Goal: Task Accomplishment & Management: Complete application form

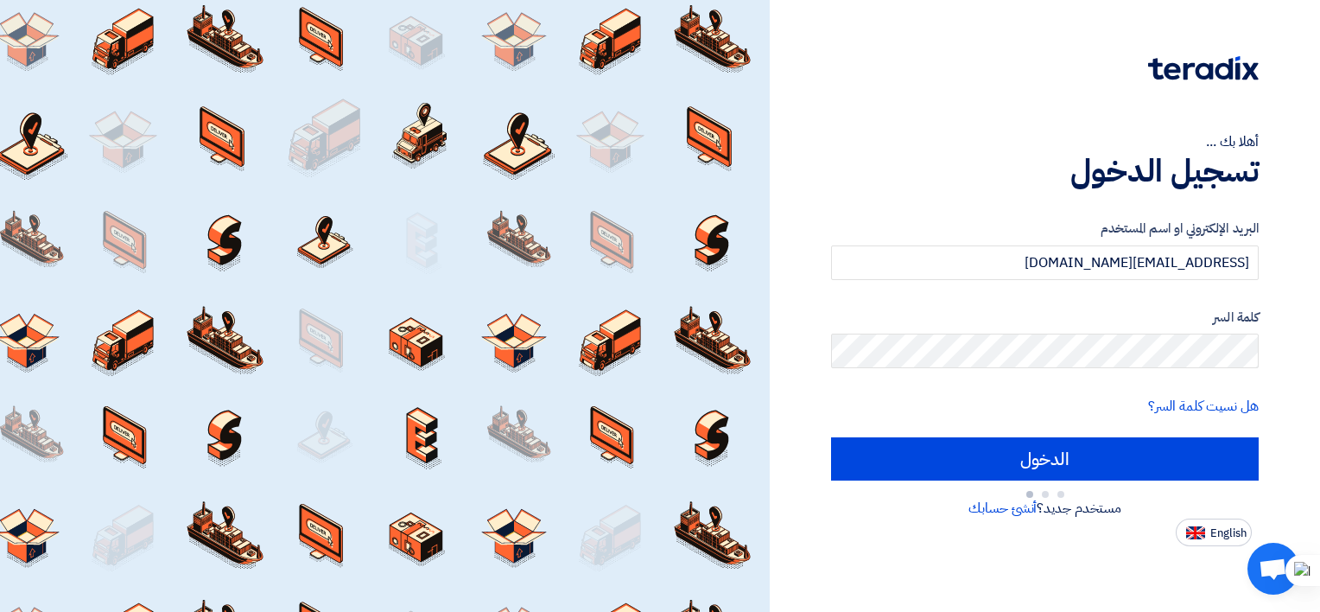
type input "Sign in"
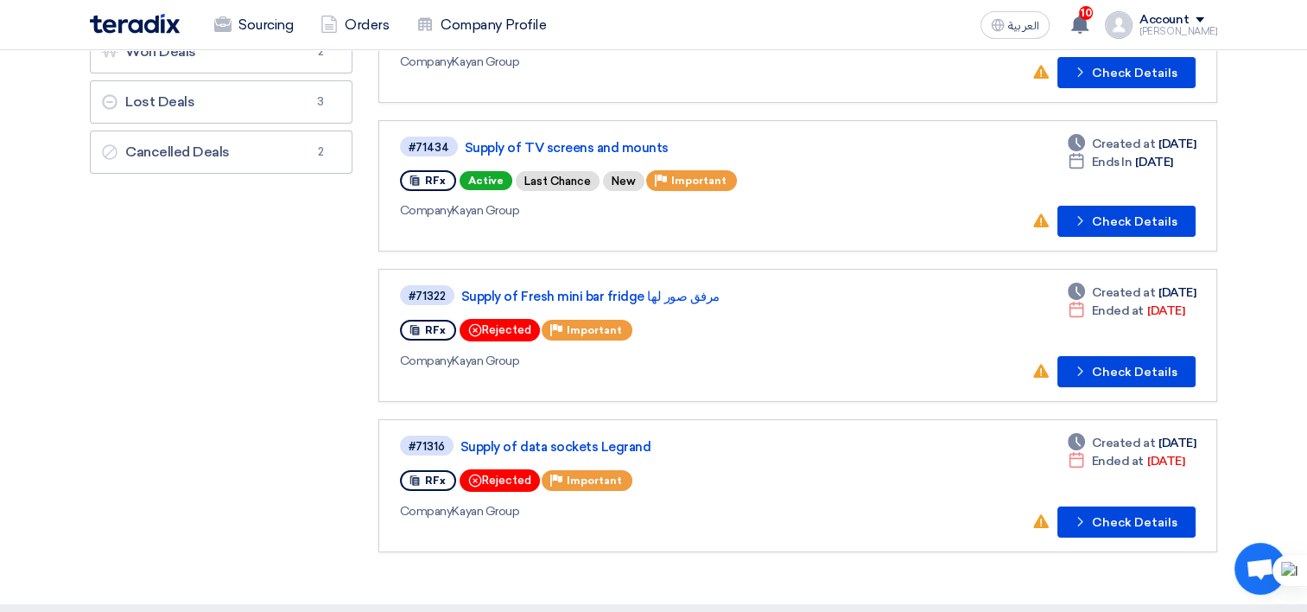
scroll to position [173, 0]
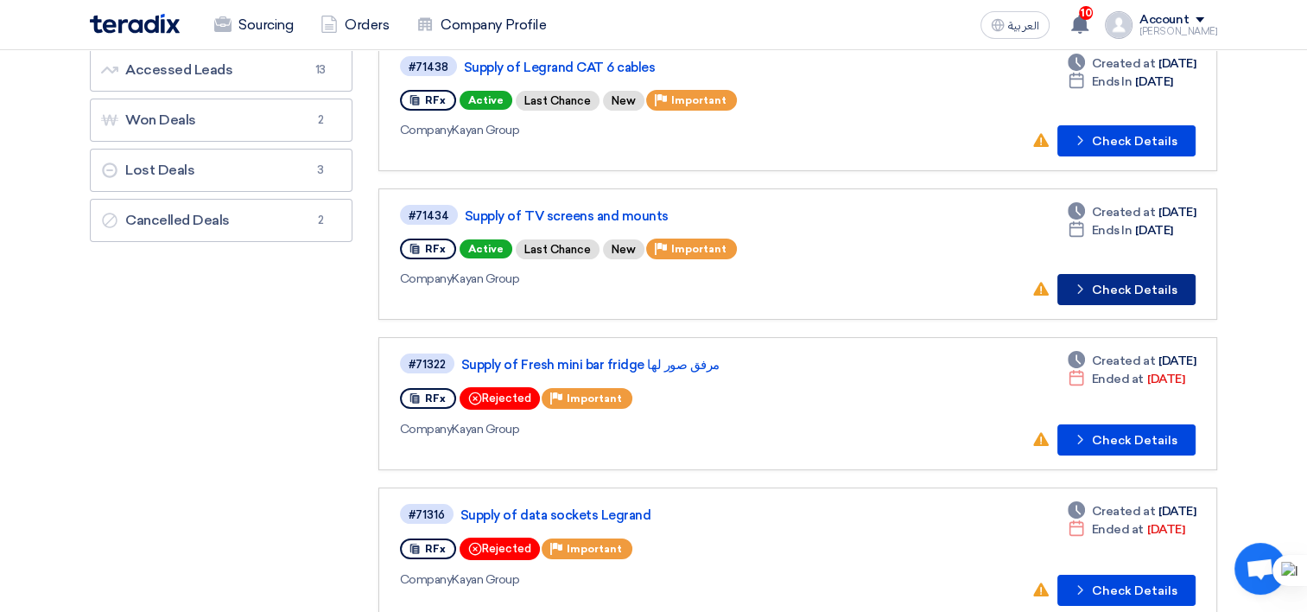
click at [1104, 296] on button "Check details Check Details" at bounding box center [1127, 289] width 138 height 31
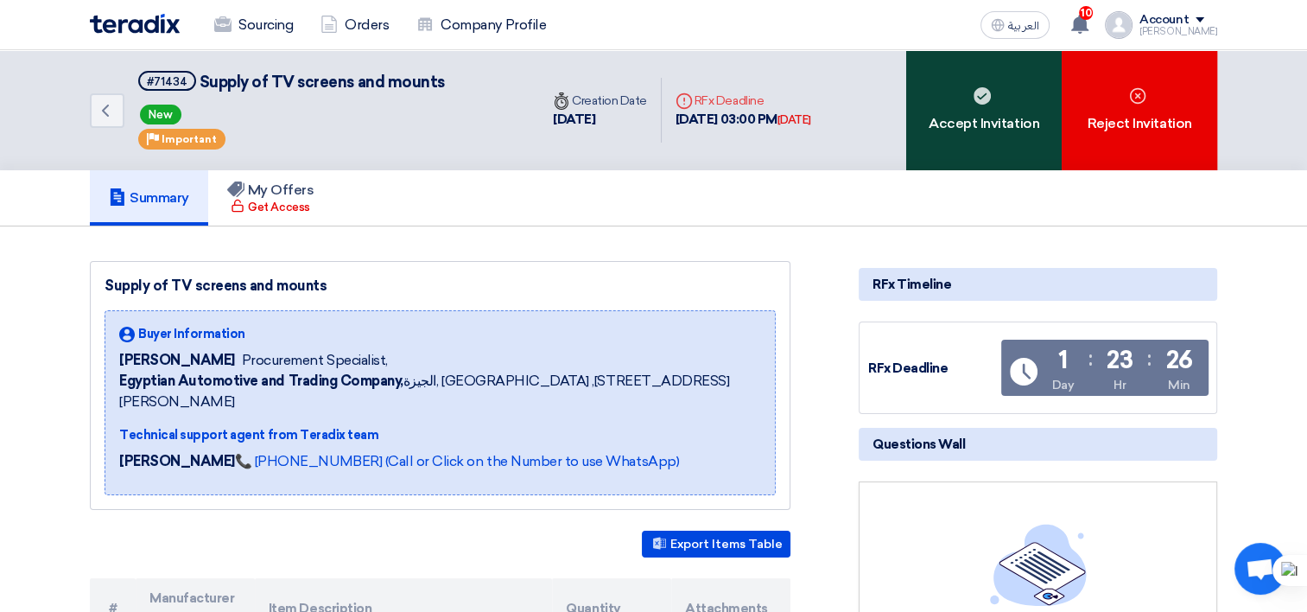
drag, startPoint x: 937, startPoint y: 111, endPoint x: 945, endPoint y: 146, distance: 36.5
click at [937, 111] on div "Accept Invitation" at bounding box center [984, 110] width 156 height 120
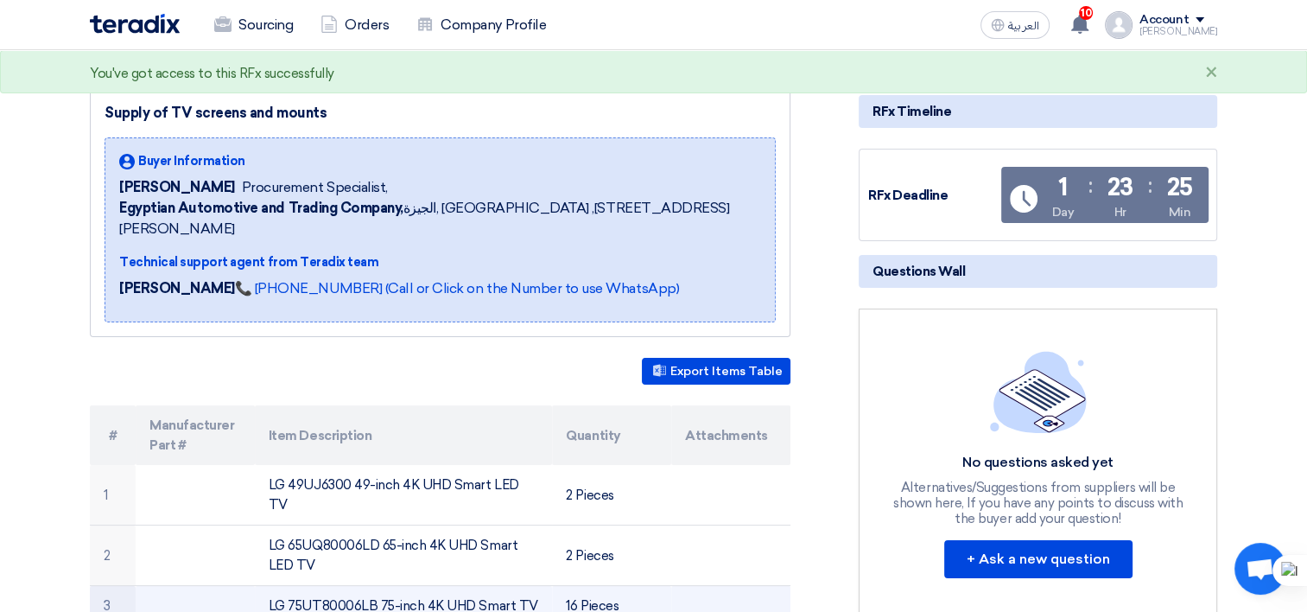
scroll to position [259, 0]
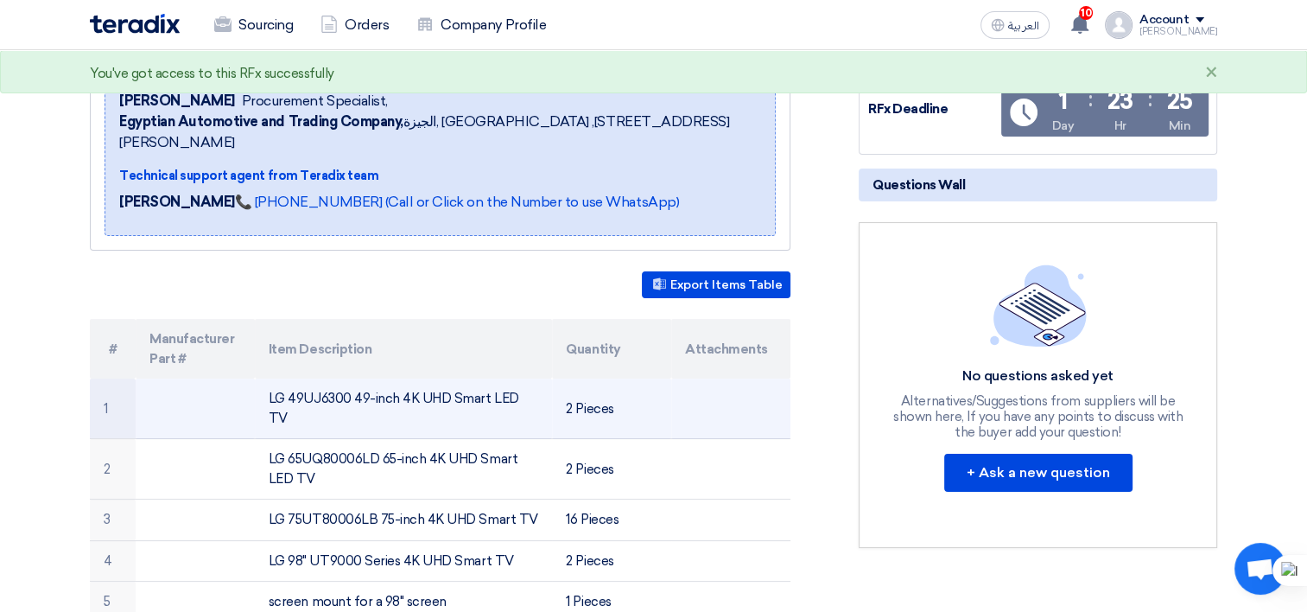
click at [317, 378] on td "LG 49UJ6300 49-inch 4K UHD Smart LED TV" at bounding box center [404, 408] width 298 height 60
copy tr "LG 49UJ6300 49-inch 4K UHD Smart LED TV"
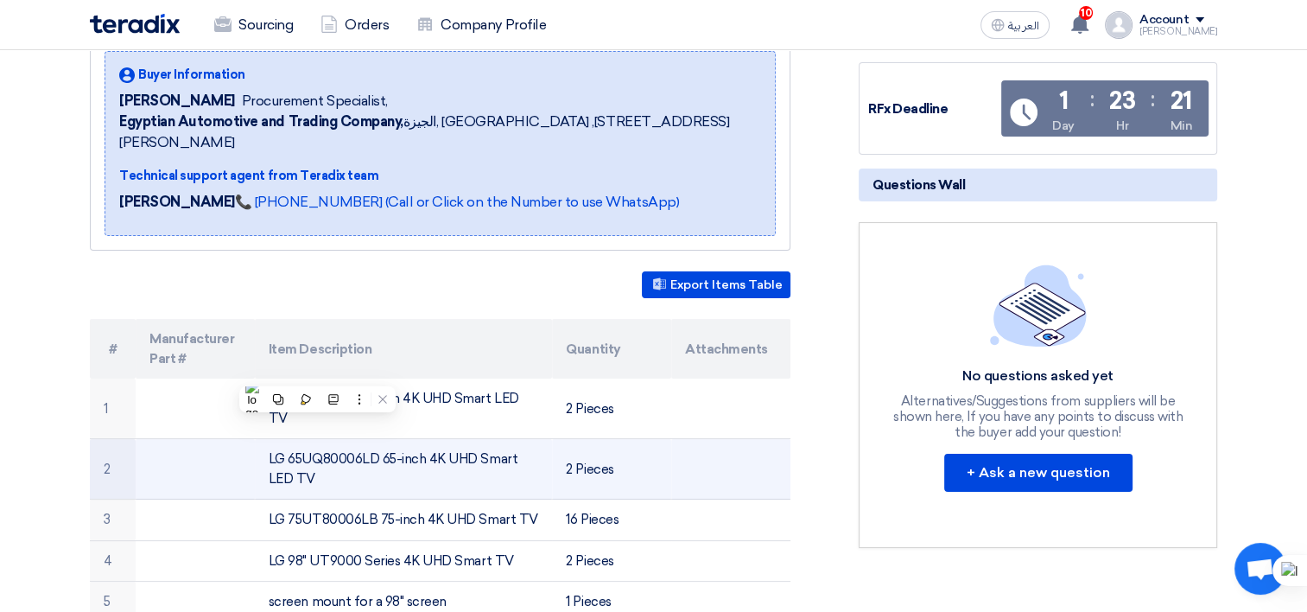
click at [367, 439] on td "LG 65UQ80006LD 65-inch 4K UHD Smart LED TV" at bounding box center [404, 469] width 298 height 60
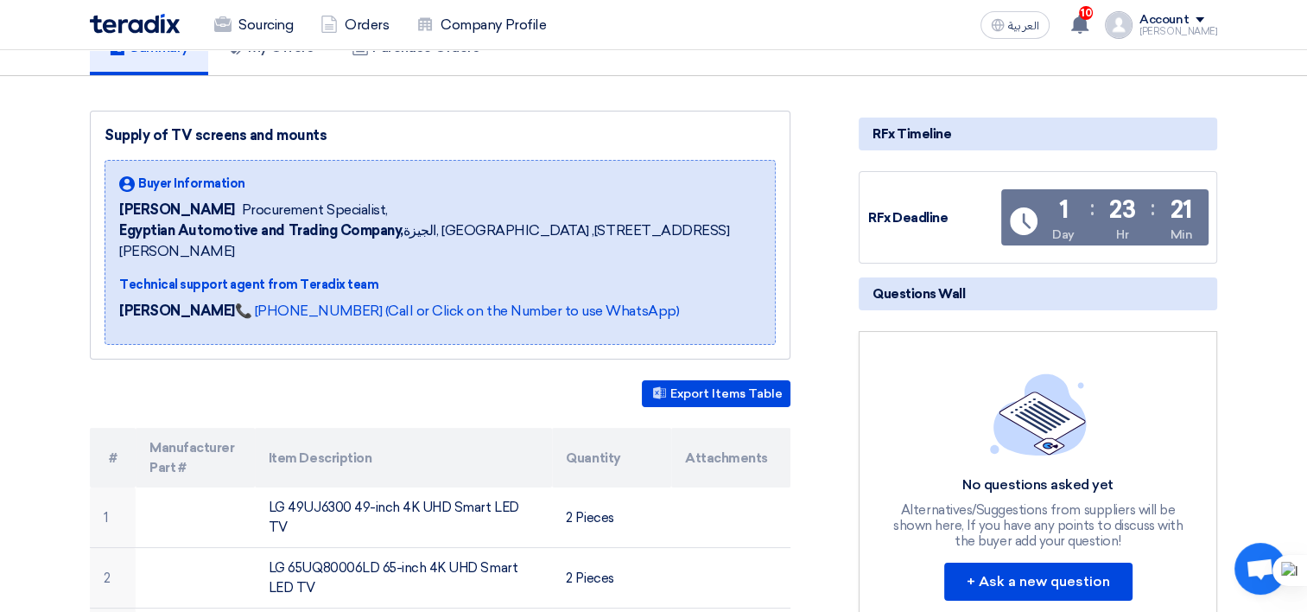
scroll to position [0, 0]
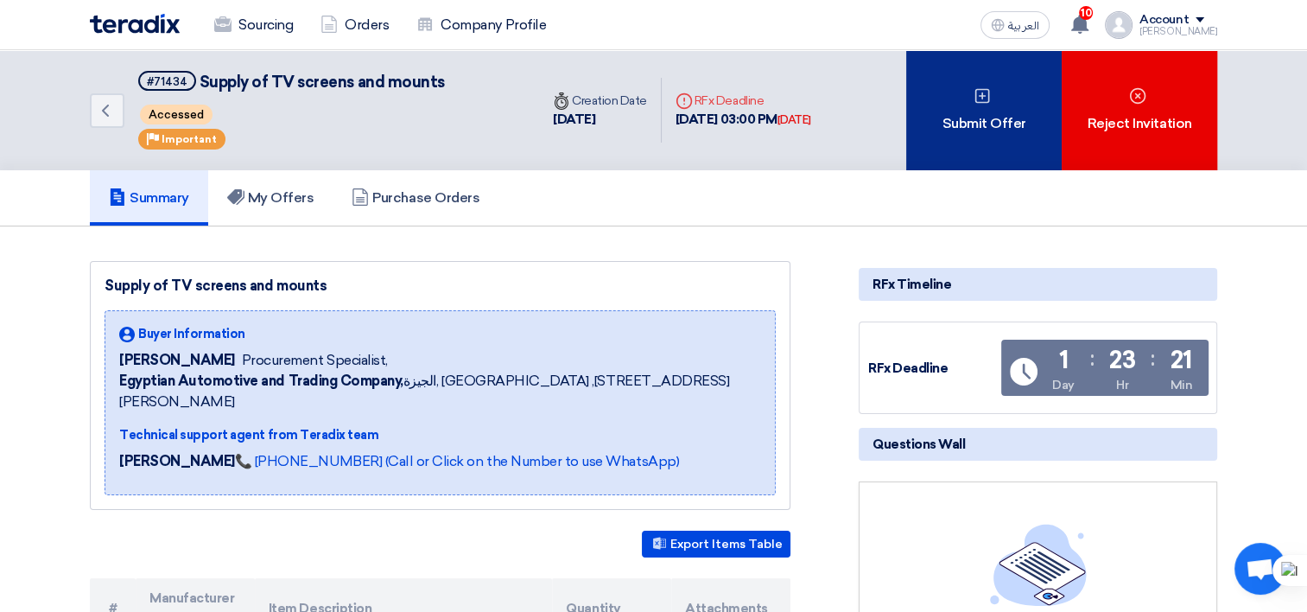
click at [993, 150] on div "Submit Offer" at bounding box center [984, 110] width 156 height 120
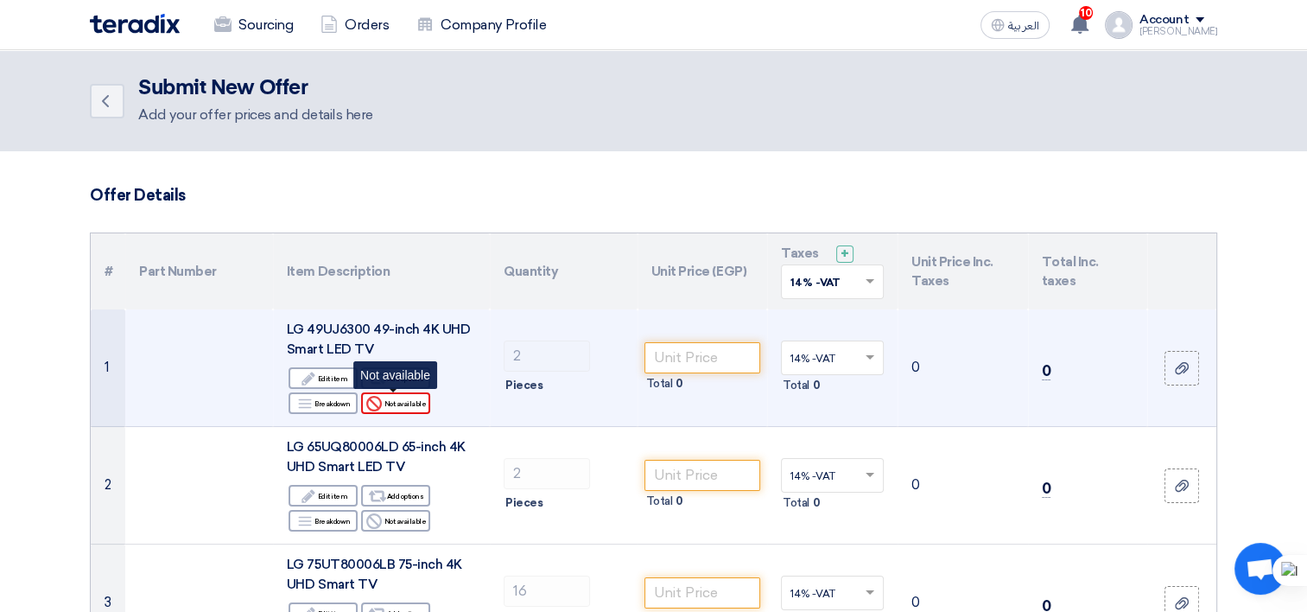
click at [380, 404] on icon "Reject" at bounding box center [374, 404] width 16 height 16
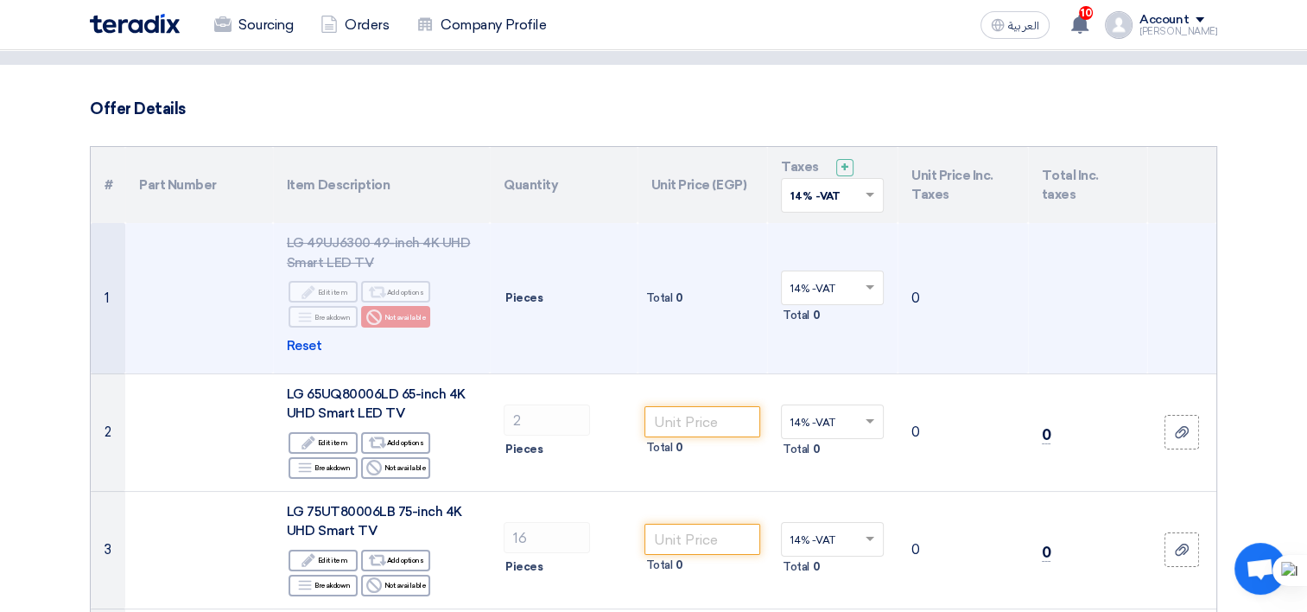
scroll to position [173, 0]
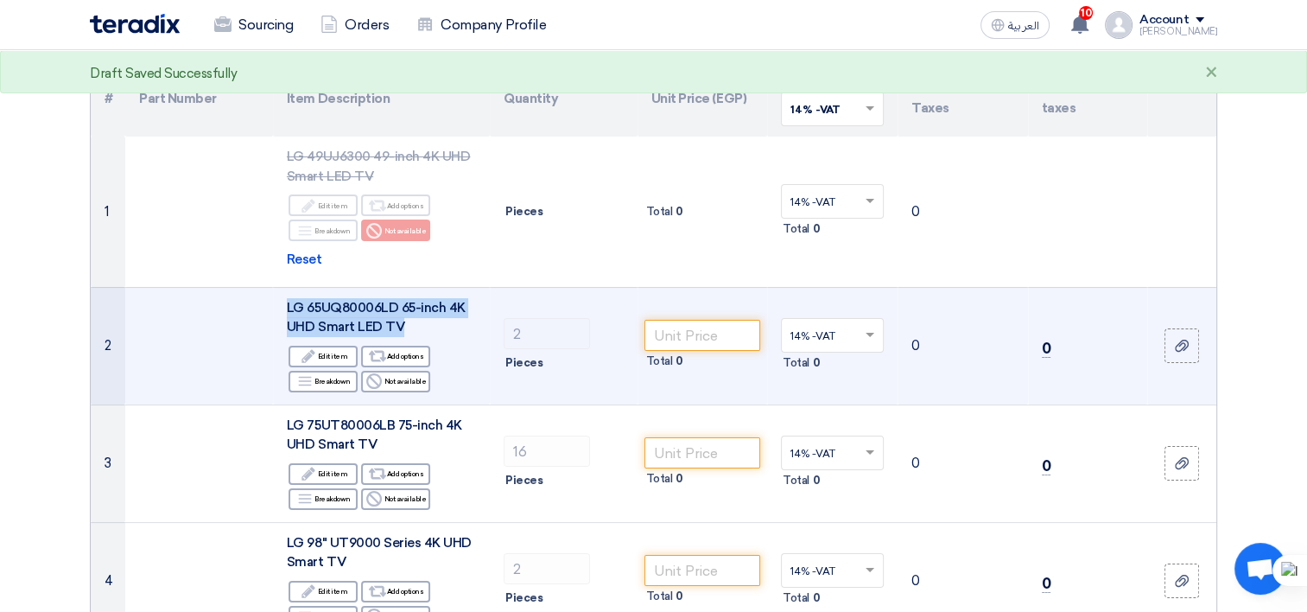
drag, startPoint x: 412, startPoint y: 325, endPoint x: 272, endPoint y: 303, distance: 141.6
click at [273, 303] on td "LG 65UQ80006LD 65-inch 4K UHD Smart LED TV Edit Edit item Alternative Add optio…" at bounding box center [381, 346] width 217 height 118
copy span "LG 65UQ80006LD 65-inch 4K UHD Smart LED TV"
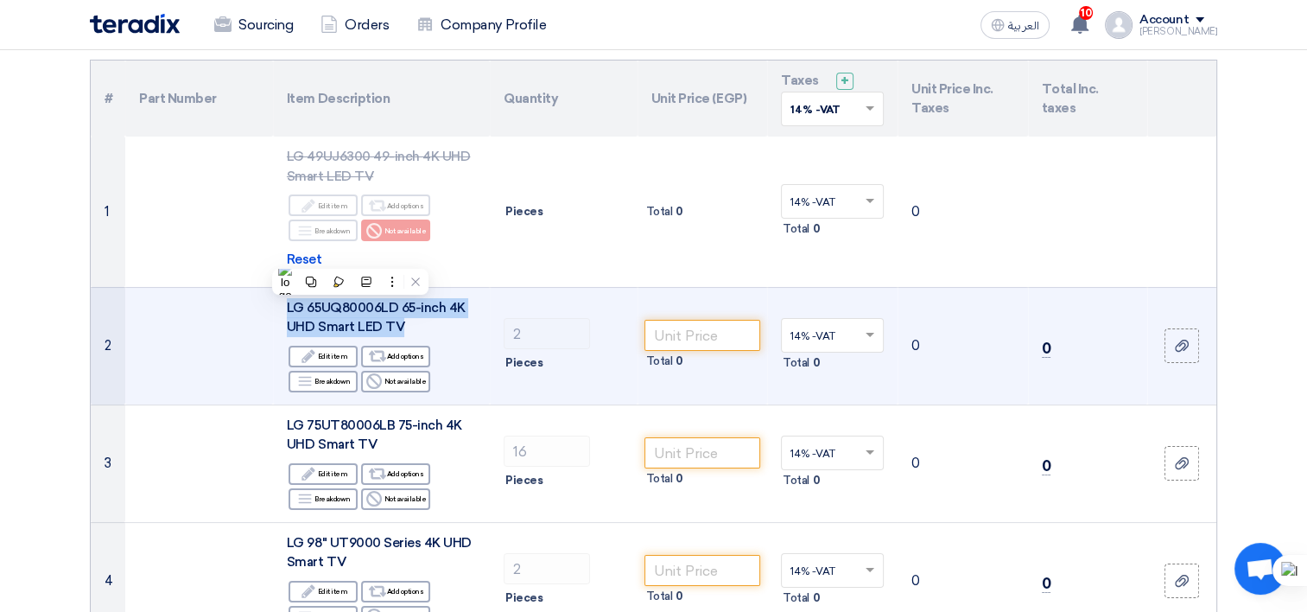
scroll to position [259, 0]
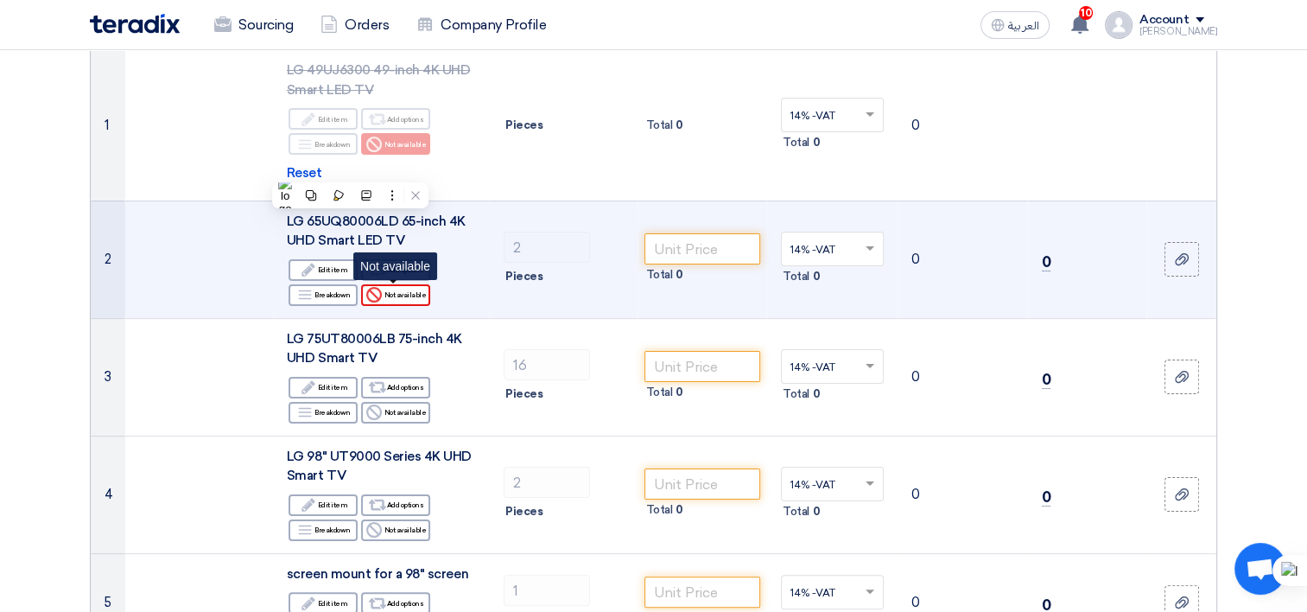
click at [391, 296] on div "Reject Not available" at bounding box center [395, 295] width 69 height 22
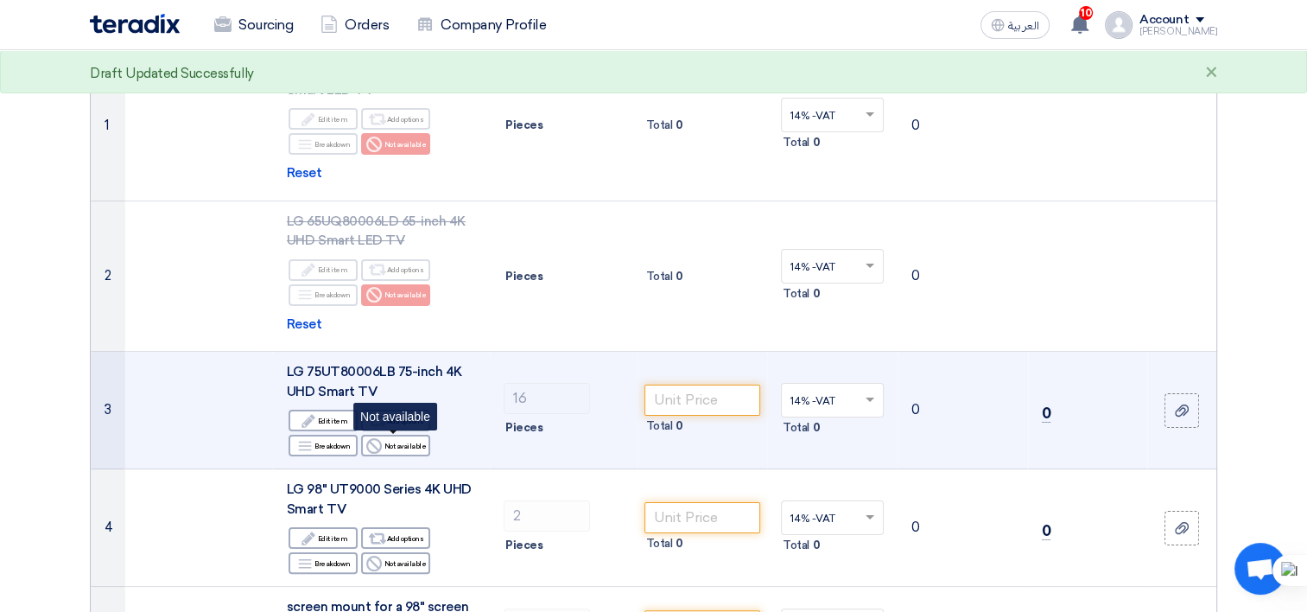
drag, startPoint x: 398, startPoint y: 448, endPoint x: 398, endPoint y: 496, distance: 47.5
click at [398, 448] on div "Reject Not available" at bounding box center [395, 446] width 69 height 22
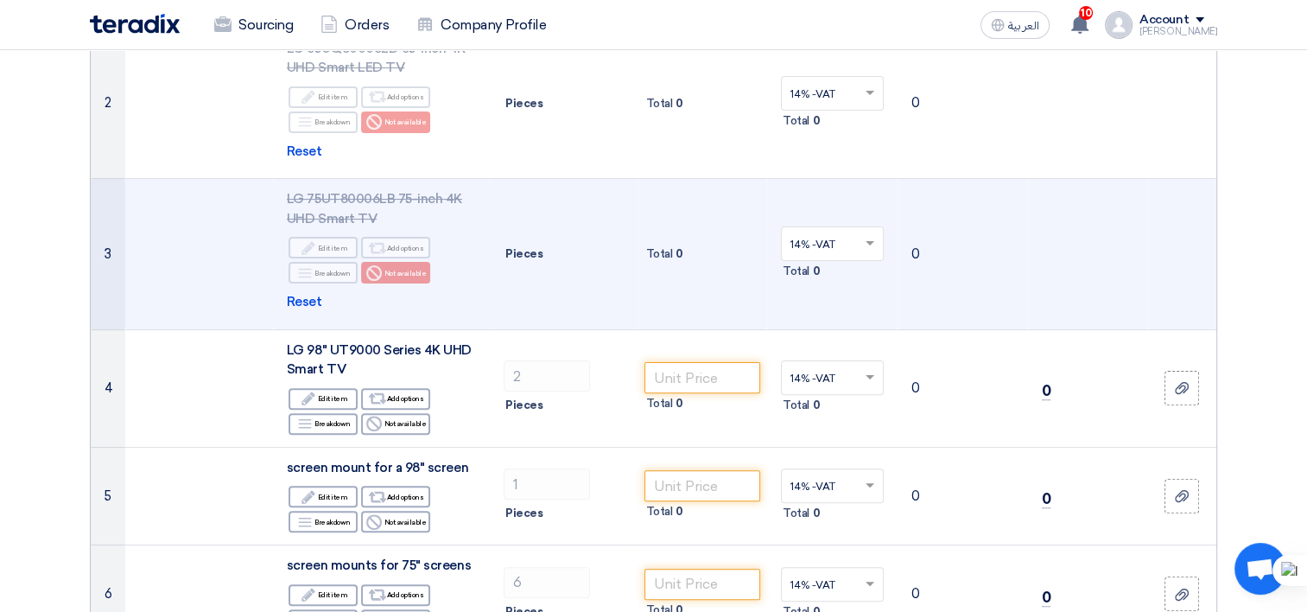
scroll to position [346, 0]
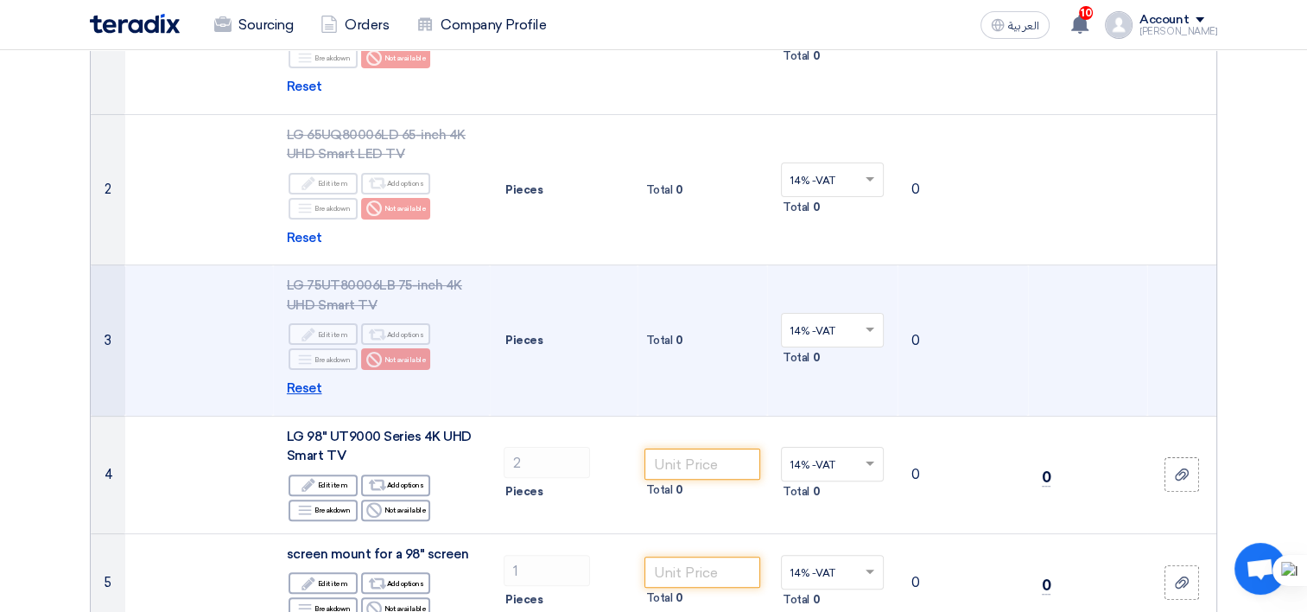
click at [315, 387] on span "Reset" at bounding box center [304, 388] width 35 height 20
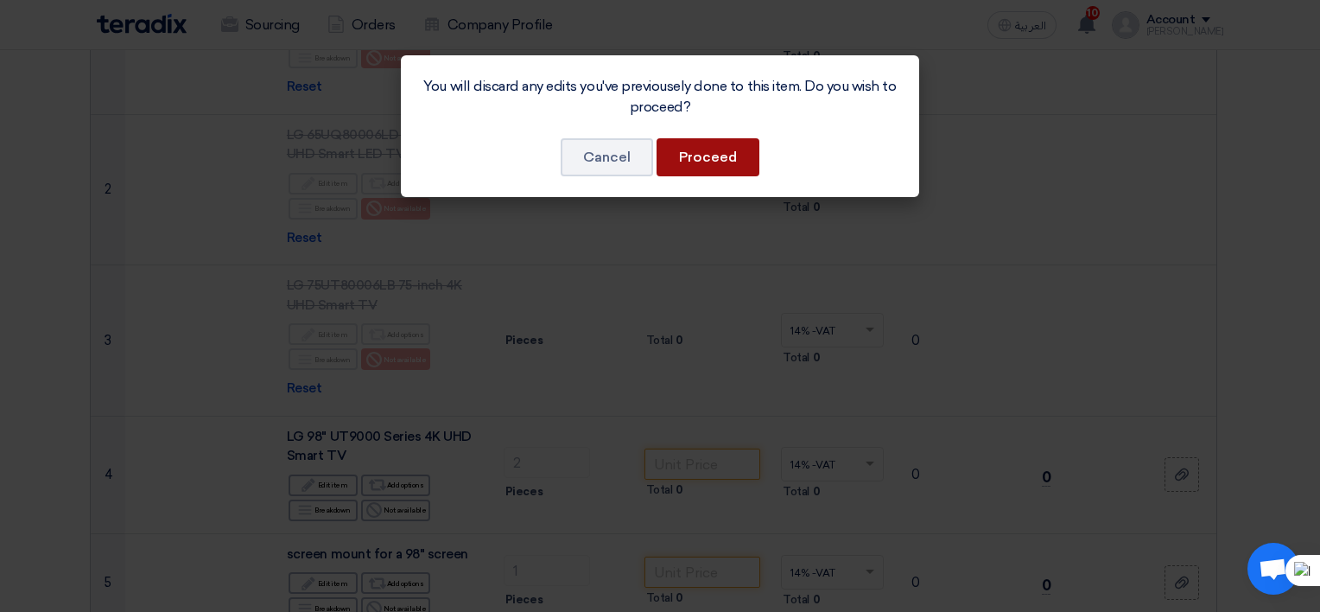
drag, startPoint x: 743, startPoint y: 147, endPoint x: 747, endPoint y: 158, distance: 11.8
click at [743, 147] on button "Proceed" at bounding box center [708, 157] width 103 height 38
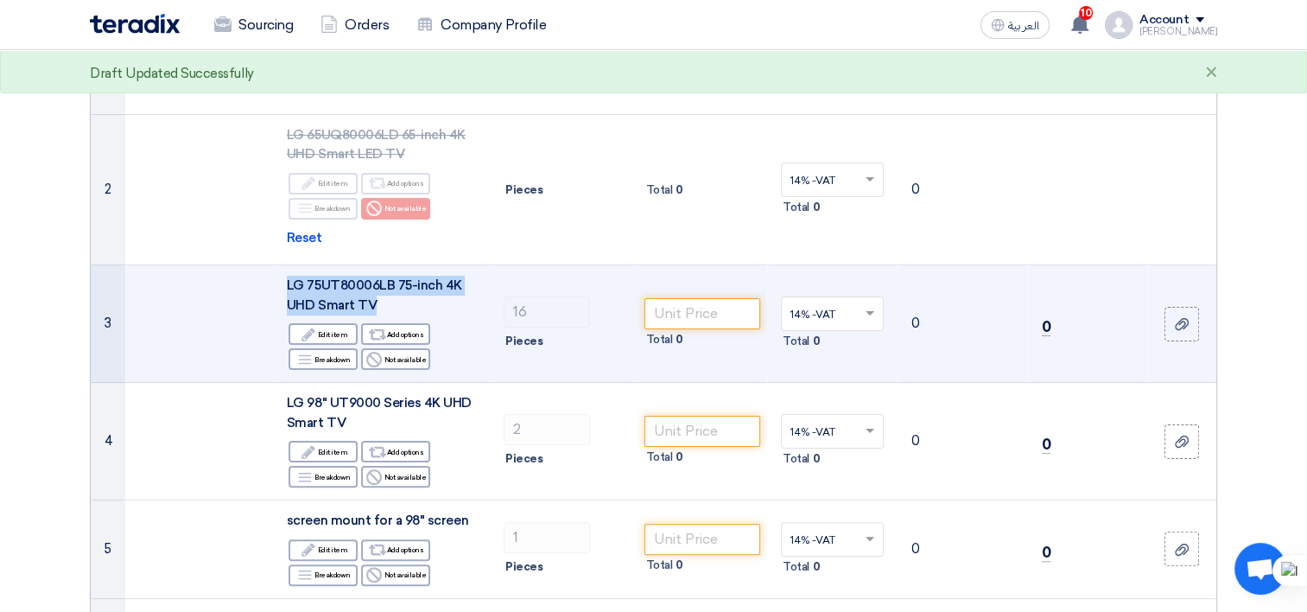
drag, startPoint x: 373, startPoint y: 308, endPoint x: 279, endPoint y: 287, distance: 96.4
click at [279, 287] on td "LG 75UT80006LB 75-inch 4K UHD Smart TV Edit Edit item Alternative Add options B…" at bounding box center [381, 324] width 217 height 118
copy span "LG 75UT80006LB 75-inch 4K UHD Smart TV"
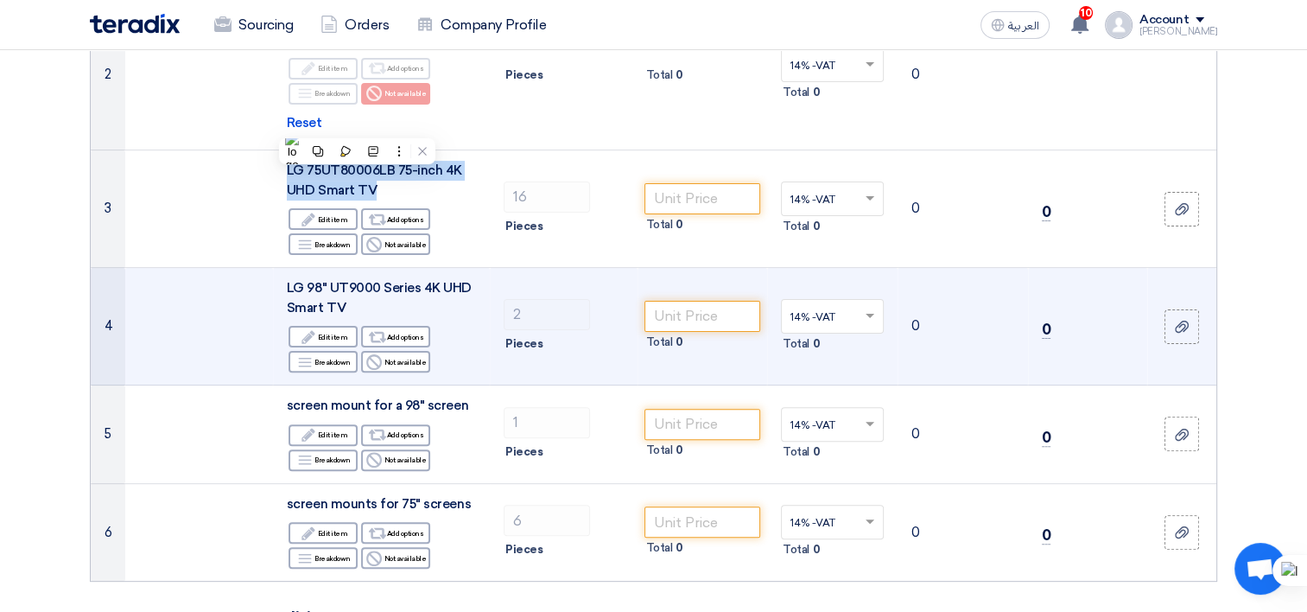
scroll to position [432, 0]
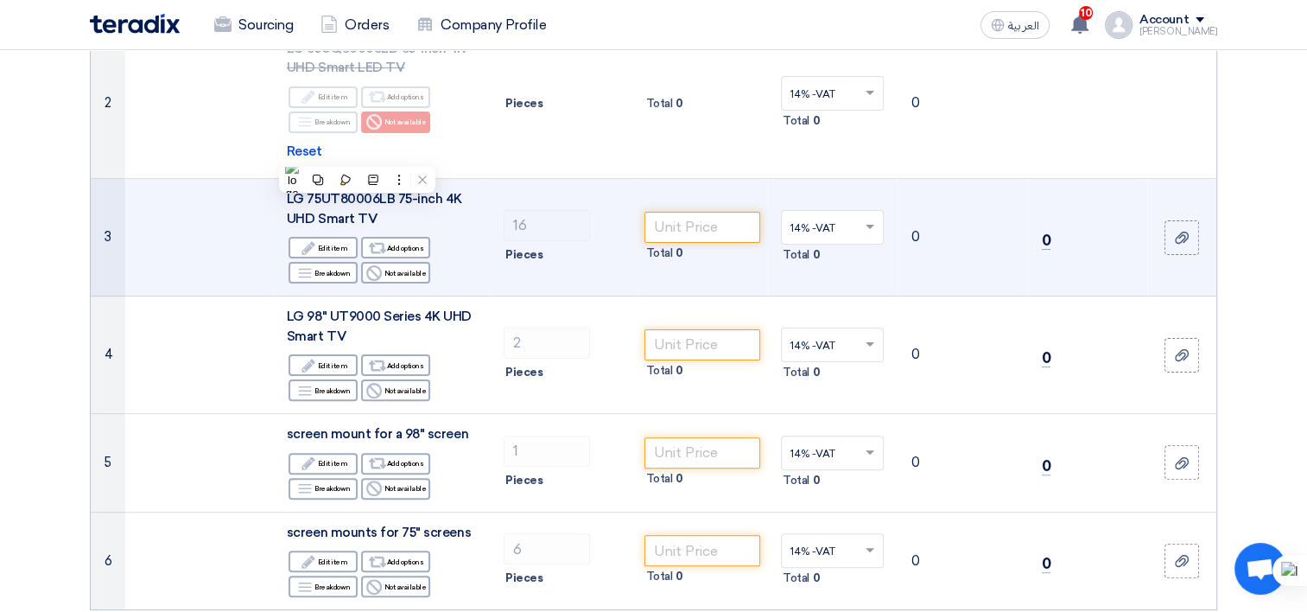
click at [508, 195] on td "16 Pieces" at bounding box center [564, 238] width 148 height 118
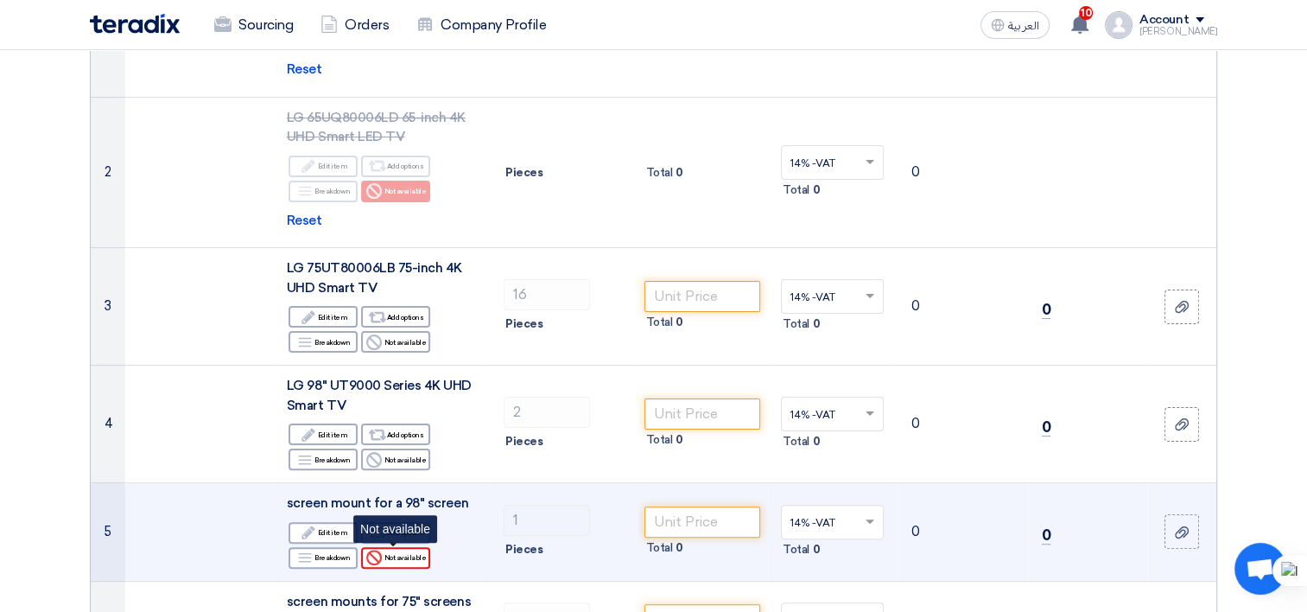
scroll to position [346, 0]
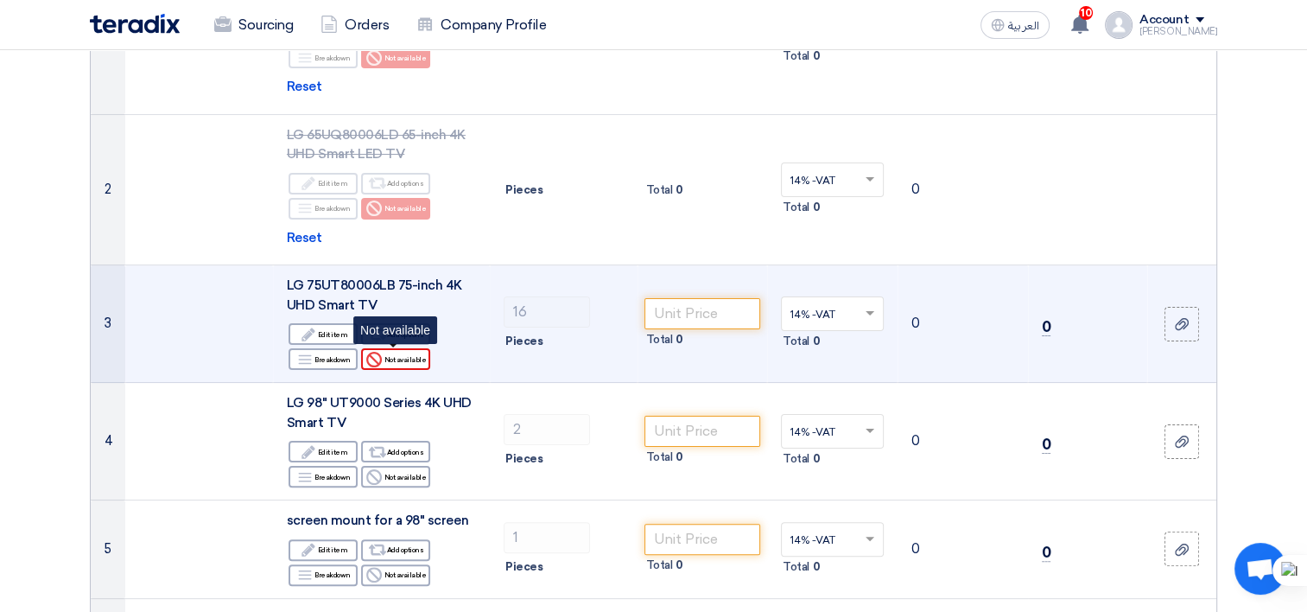
click at [406, 361] on div "Reject Not available" at bounding box center [395, 359] width 69 height 22
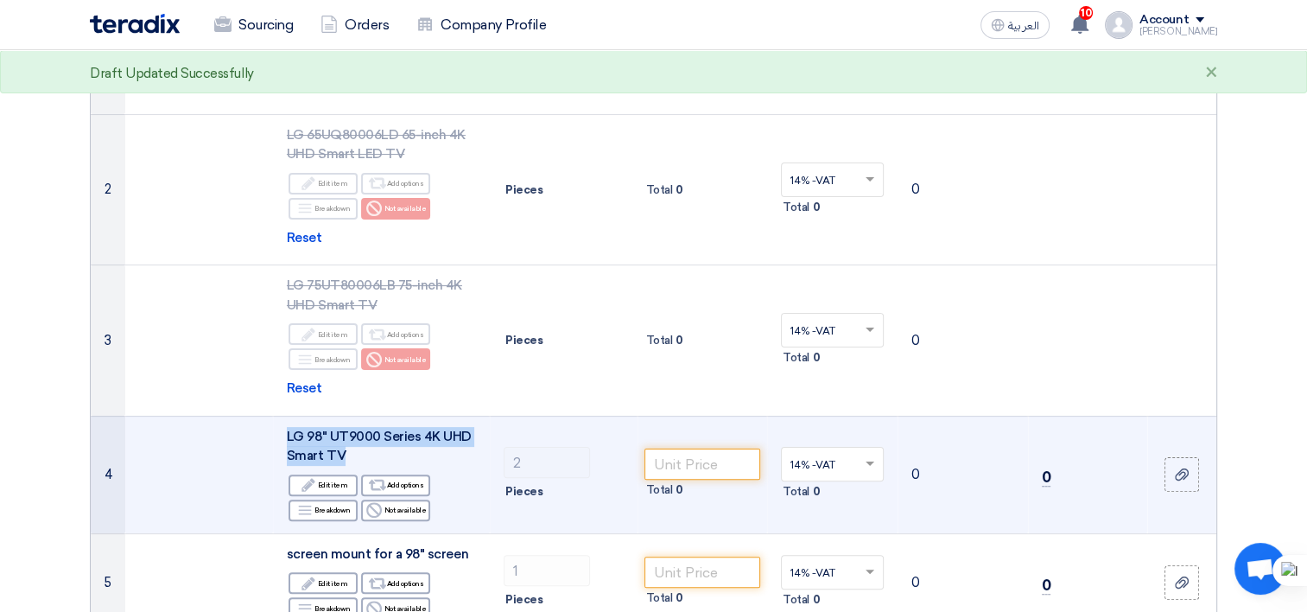
drag, startPoint x: 353, startPoint y: 451, endPoint x: 280, endPoint y: 424, distance: 77.4
click at [280, 424] on td "LG 98" UT9000 Series 4K UHD Smart TV Edit Edit item Alternative Add options Bre…" at bounding box center [381, 475] width 217 height 118
copy span "LG 98" UT9000 Series 4K UHD Smart TV"
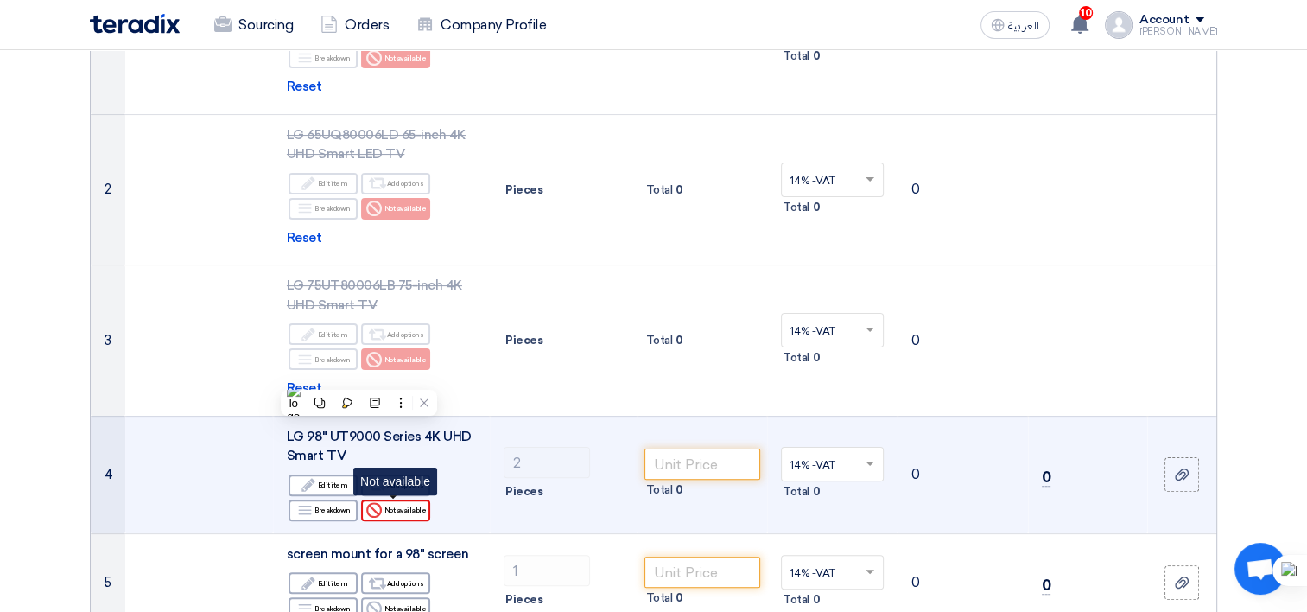
click at [411, 512] on div "Reject Not available" at bounding box center [395, 510] width 69 height 22
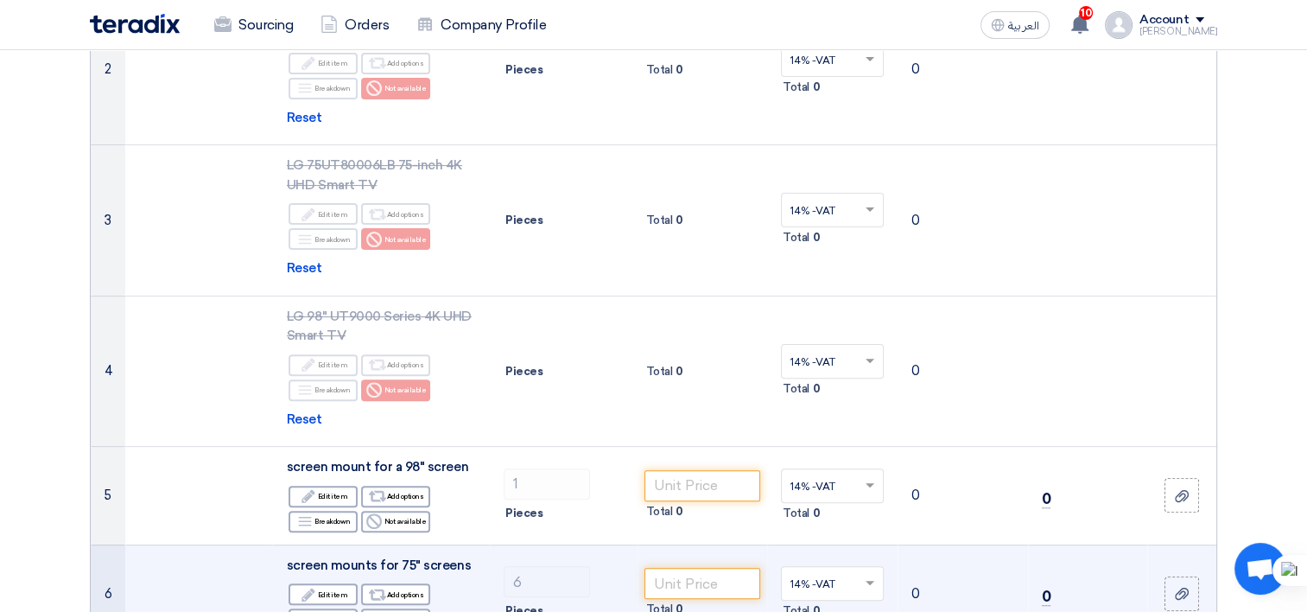
scroll to position [518, 0]
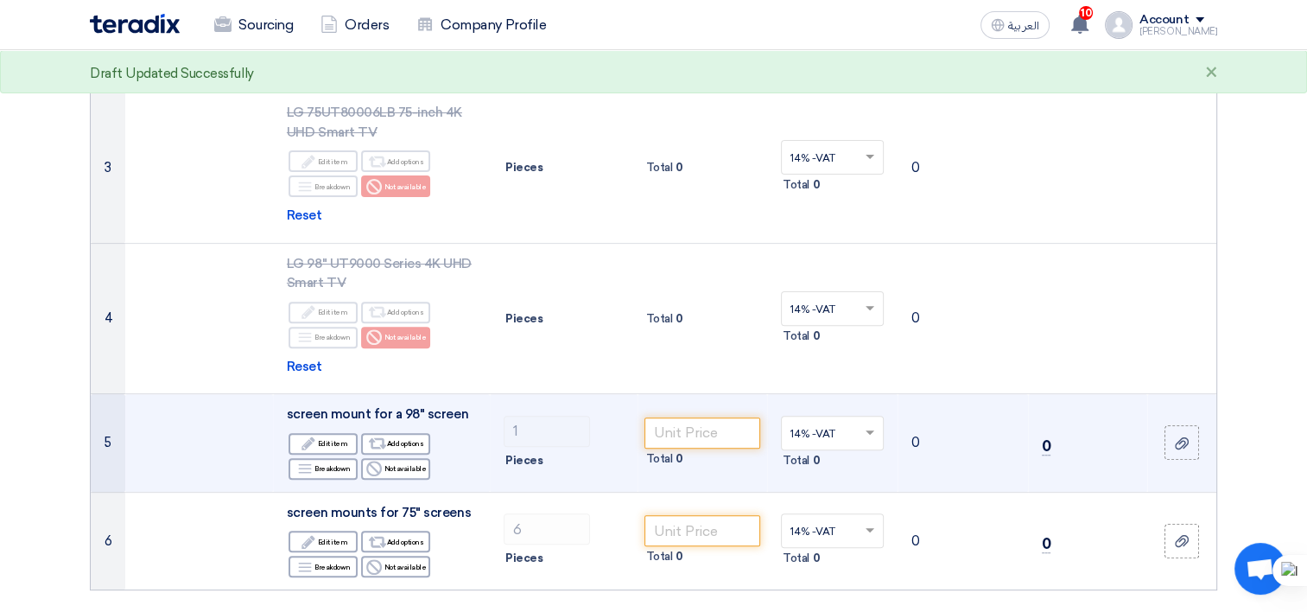
drag, startPoint x: 467, startPoint y: 415, endPoint x: 255, endPoint y: 424, distance: 212.8
click at [255, 424] on tr "5 screen mount for a 98" screen Edit Edit item Alternative Add options Breakdow…" at bounding box center [654, 443] width 1126 height 99
copy tr "screen mount for a 98" screen"
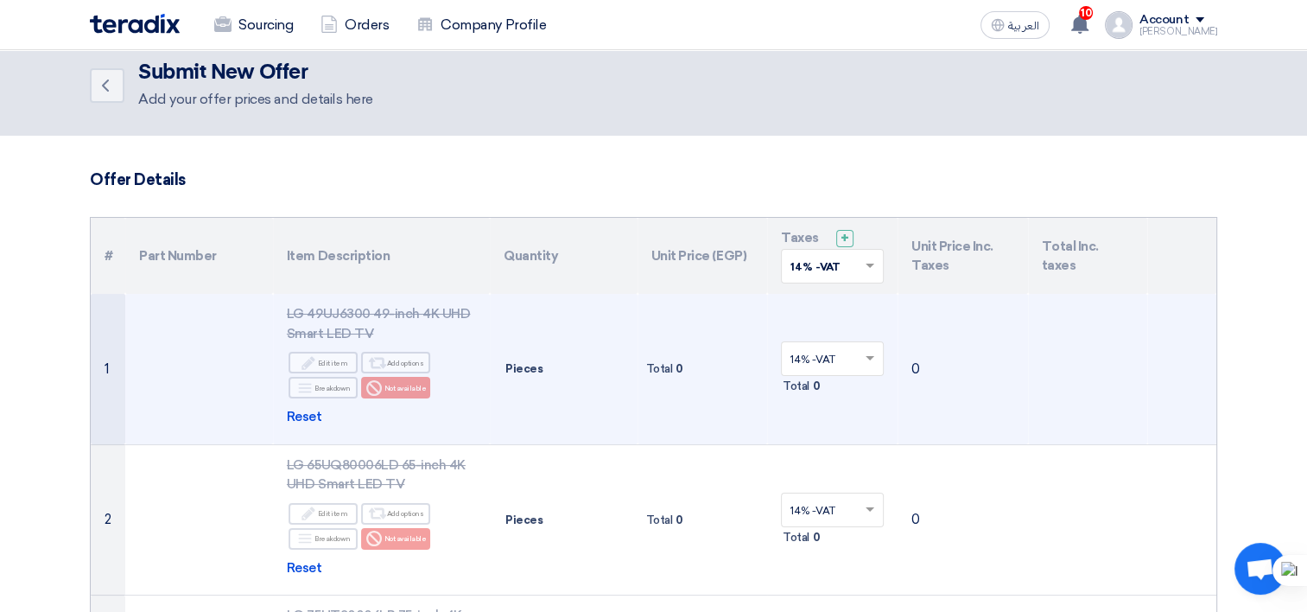
scroll to position [0, 0]
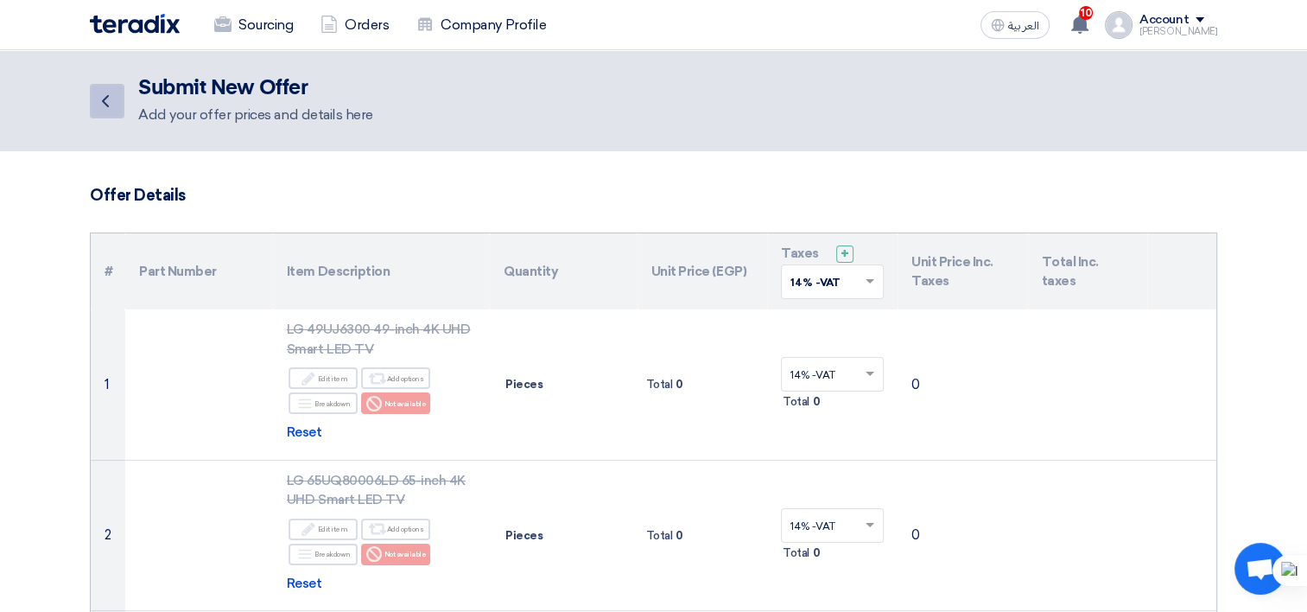
click at [96, 102] on icon "Back" at bounding box center [105, 101] width 21 height 21
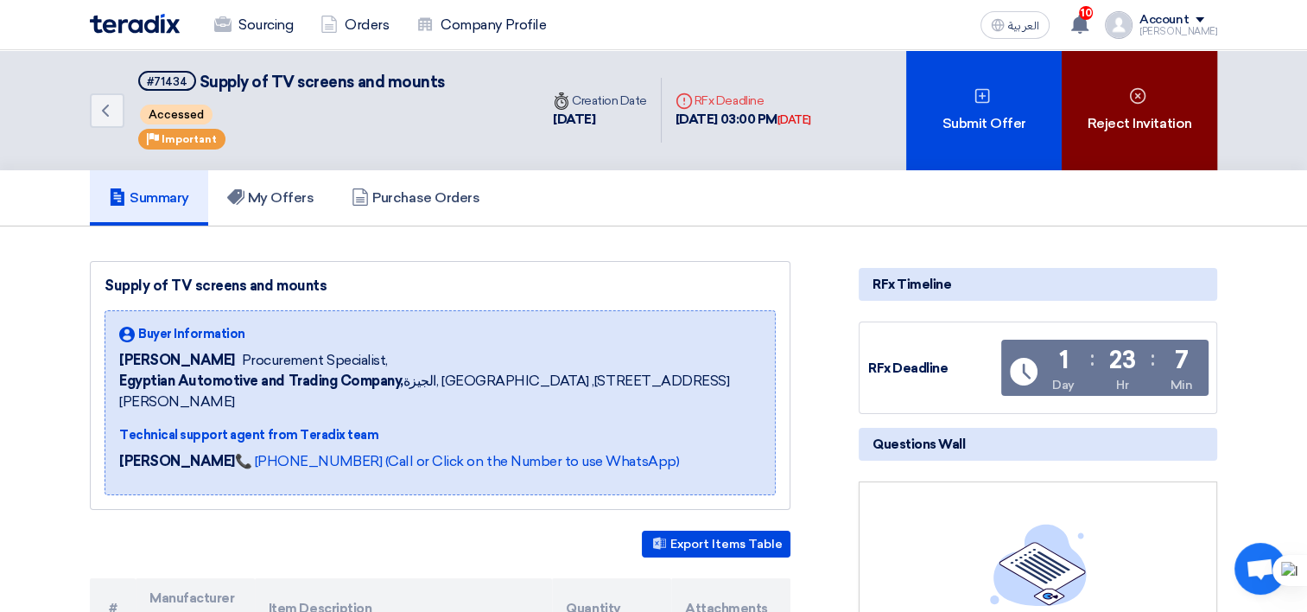
click at [1129, 123] on div "Reject Invitation" at bounding box center [1140, 110] width 156 height 120
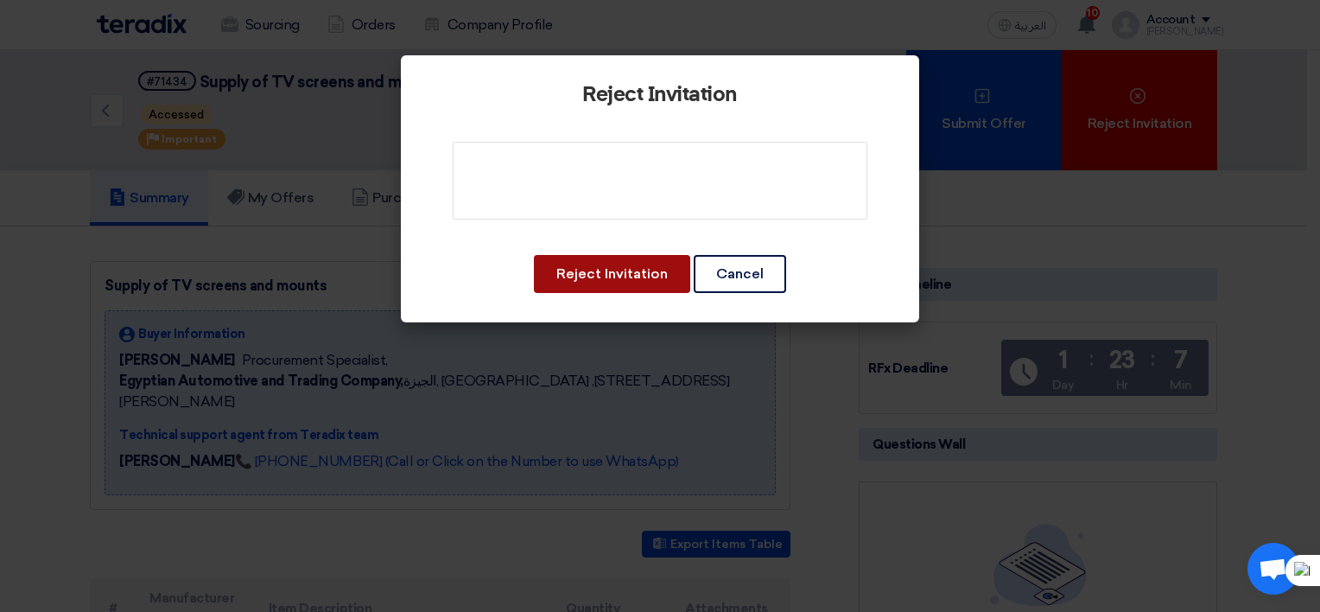
click at [626, 283] on button "Reject Invitation" at bounding box center [612, 274] width 156 height 38
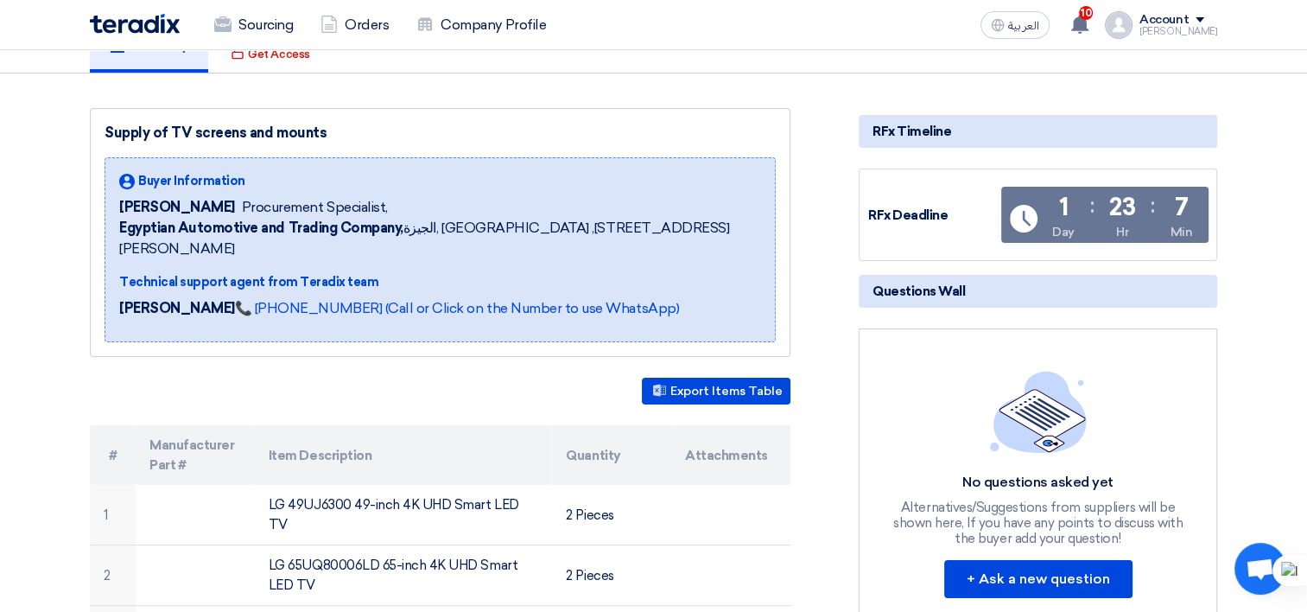
scroll to position [432, 0]
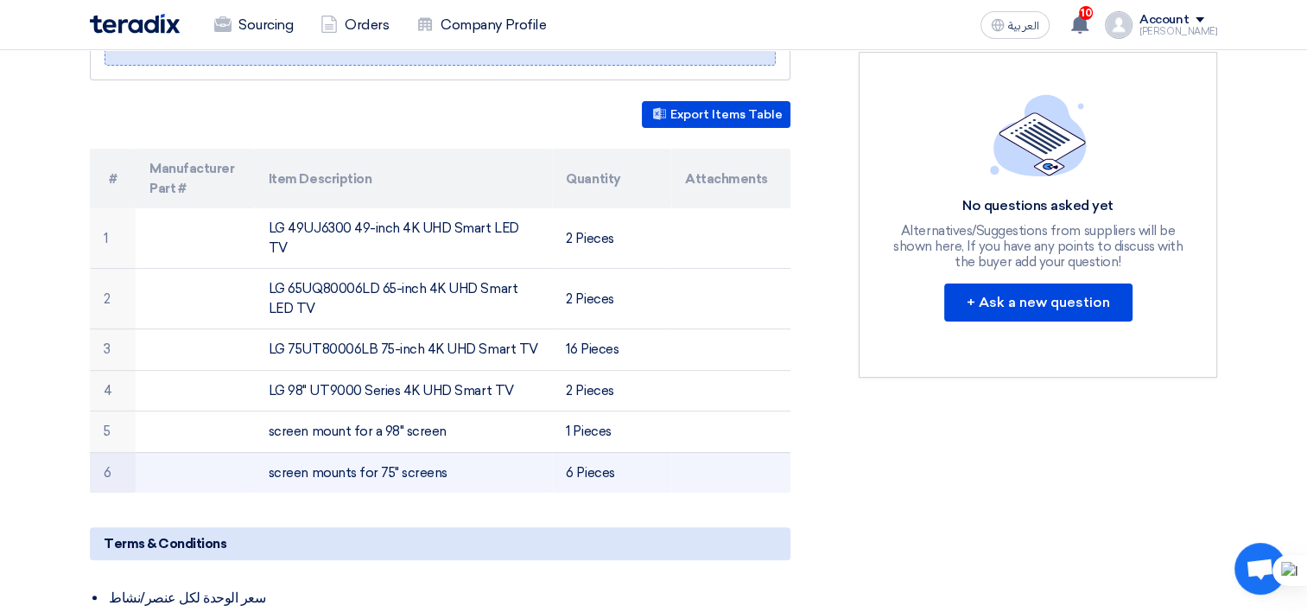
click at [372, 452] on td "screen mounts for 75" screens" at bounding box center [404, 472] width 298 height 41
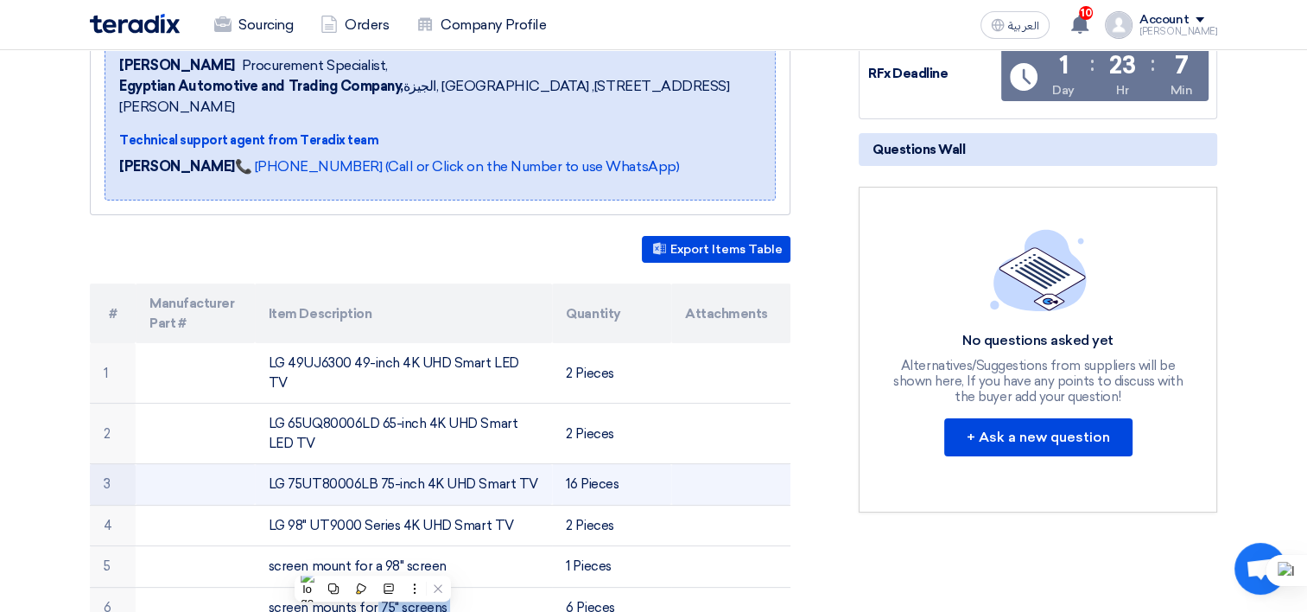
scroll to position [0, 0]
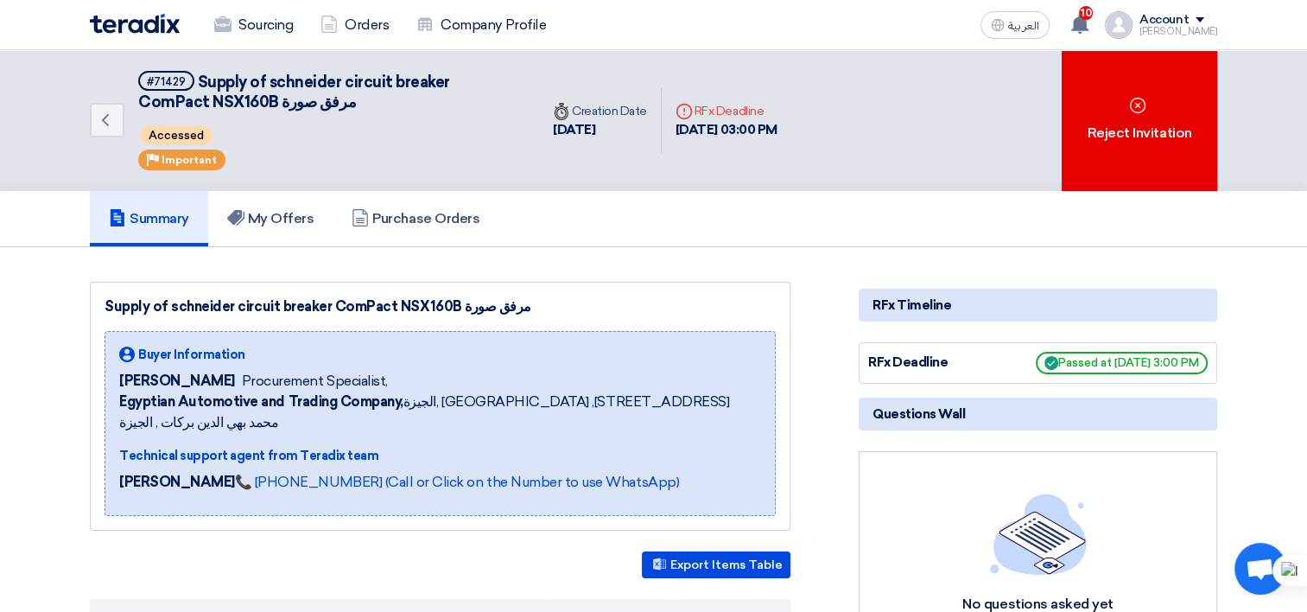
click at [159, 31] on img at bounding box center [135, 24] width 90 height 20
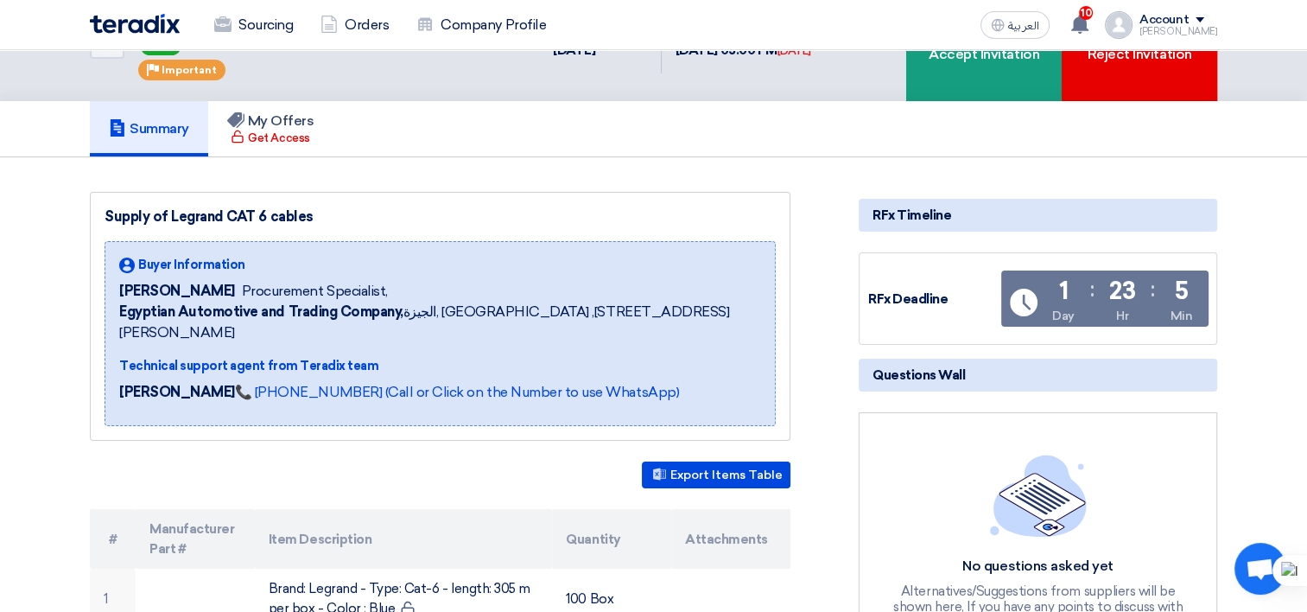
scroll to position [173, 0]
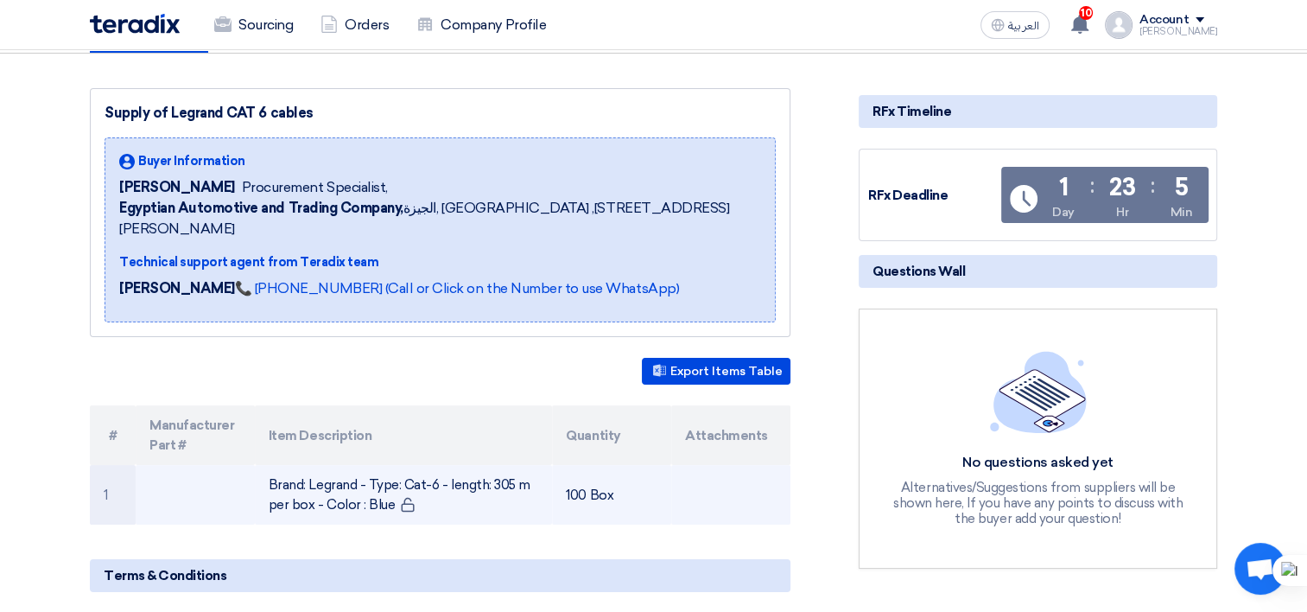
drag, startPoint x: 390, startPoint y: 478, endPoint x: 268, endPoint y: 467, distance: 122.4
click at [268, 467] on td "Brand: Legrand - Type: Cat-6 - length: 305 m per box - Color : Blue" at bounding box center [404, 495] width 298 height 60
copy td "Brand: Legrand - Type: Cat-6 - length: 305 m per box - Color : Blue"
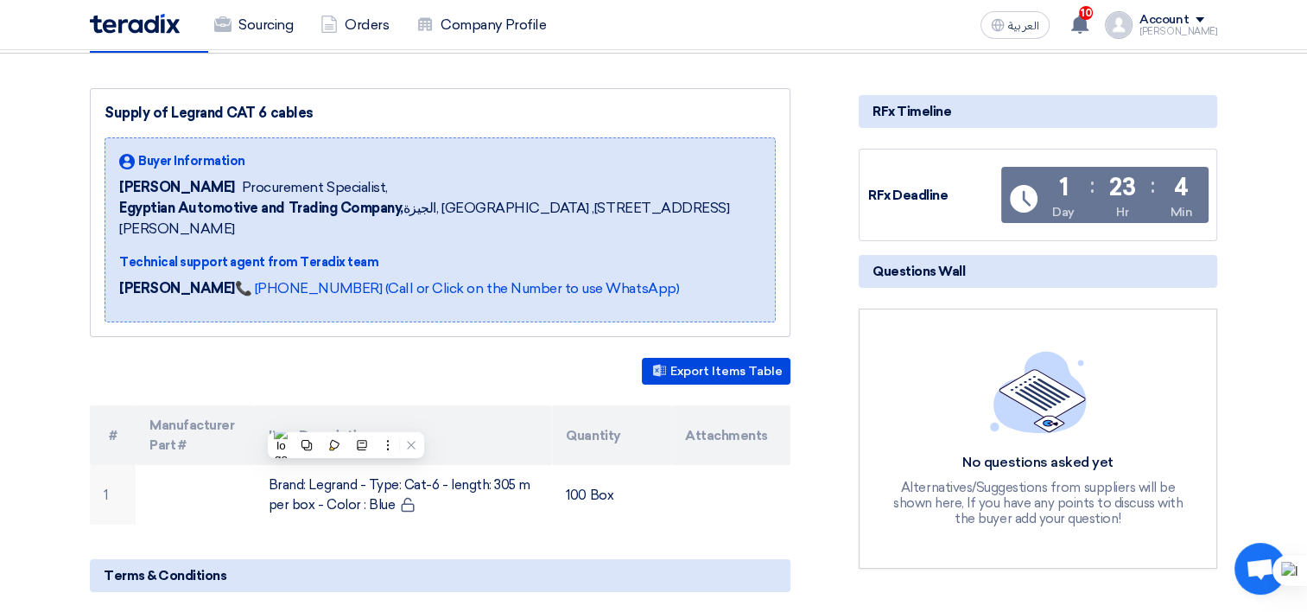
click at [581, 430] on th "Quantity" at bounding box center [611, 435] width 119 height 60
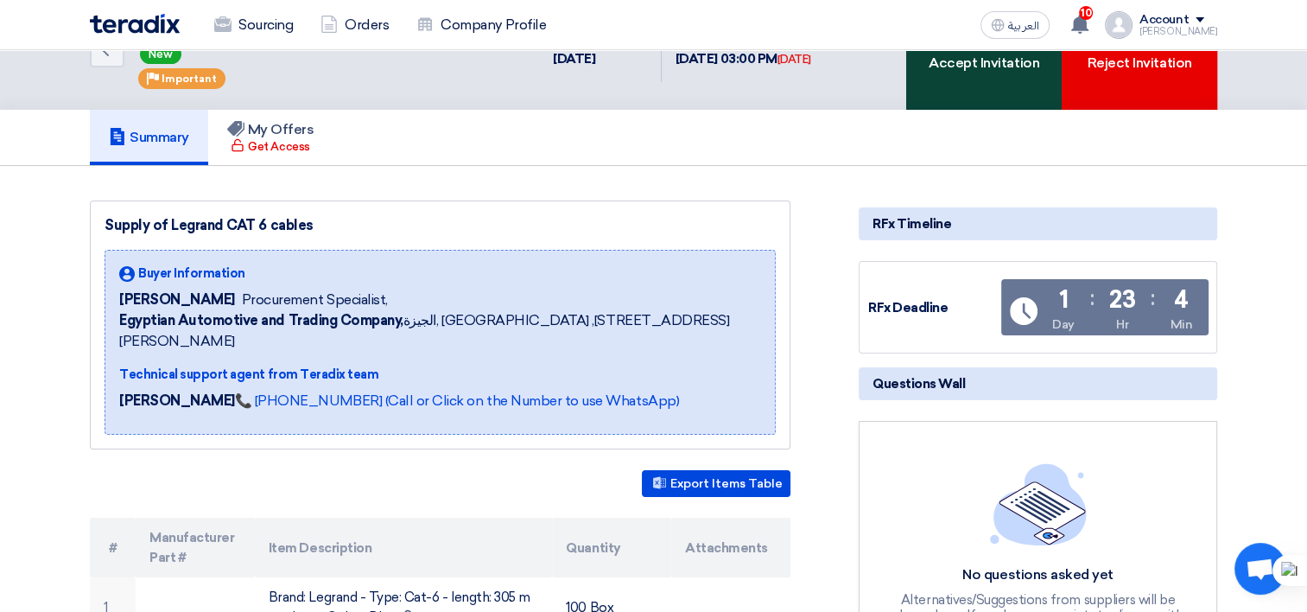
scroll to position [0, 0]
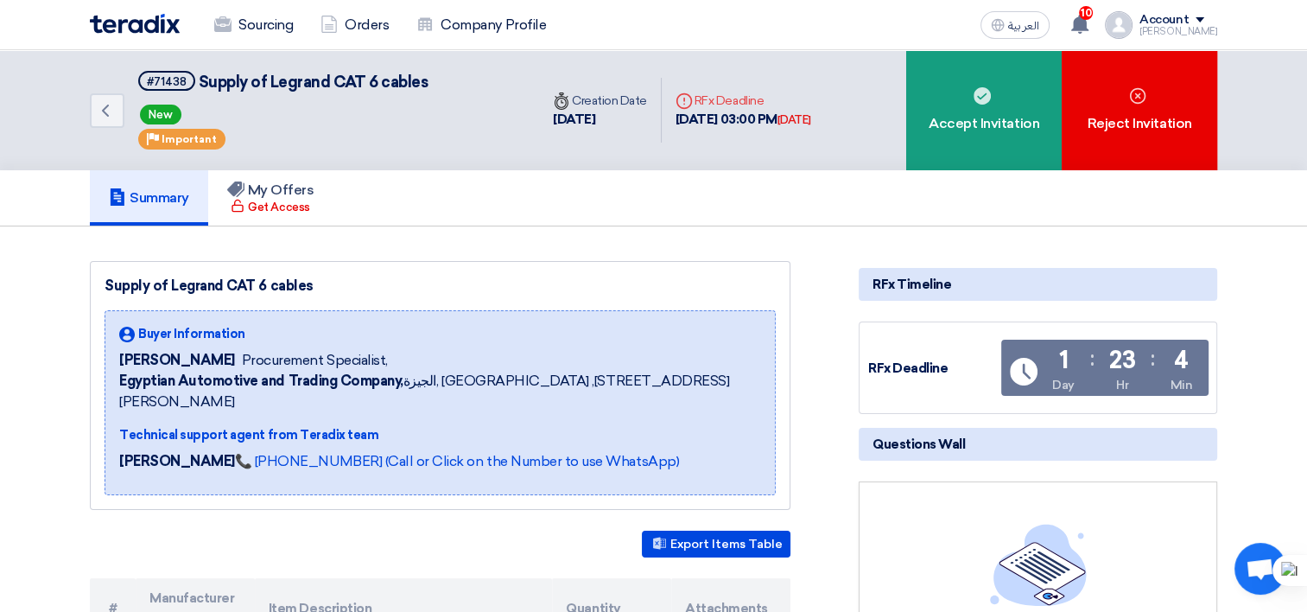
drag, startPoint x: 1011, startPoint y: 118, endPoint x: 983, endPoint y: 224, distance: 110.0
click at [1011, 118] on div "Accept Invitation" at bounding box center [984, 110] width 156 height 120
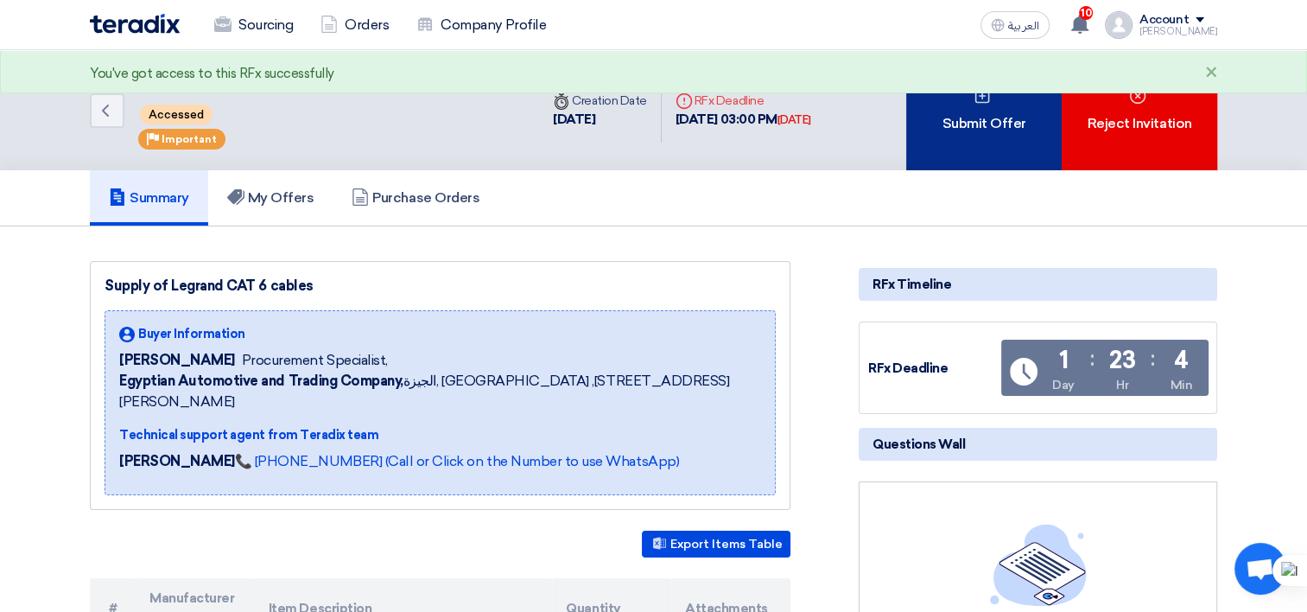
click at [965, 130] on div "Submit Offer" at bounding box center [984, 110] width 156 height 120
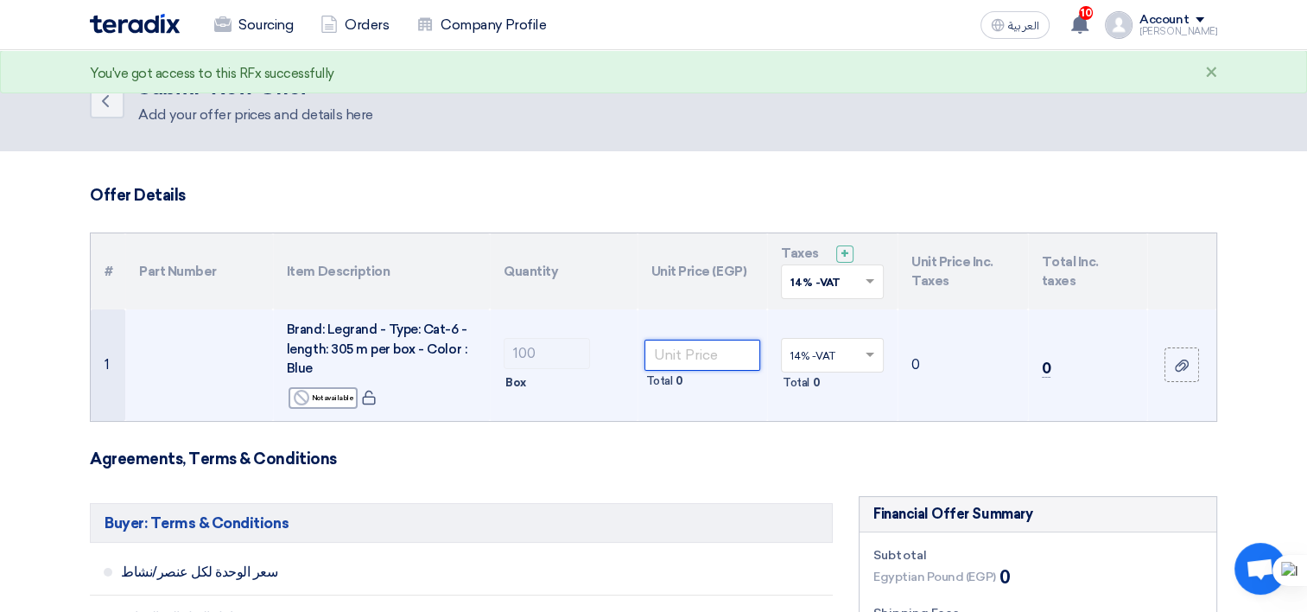
click at [704, 356] on input "number" at bounding box center [703, 355] width 117 height 31
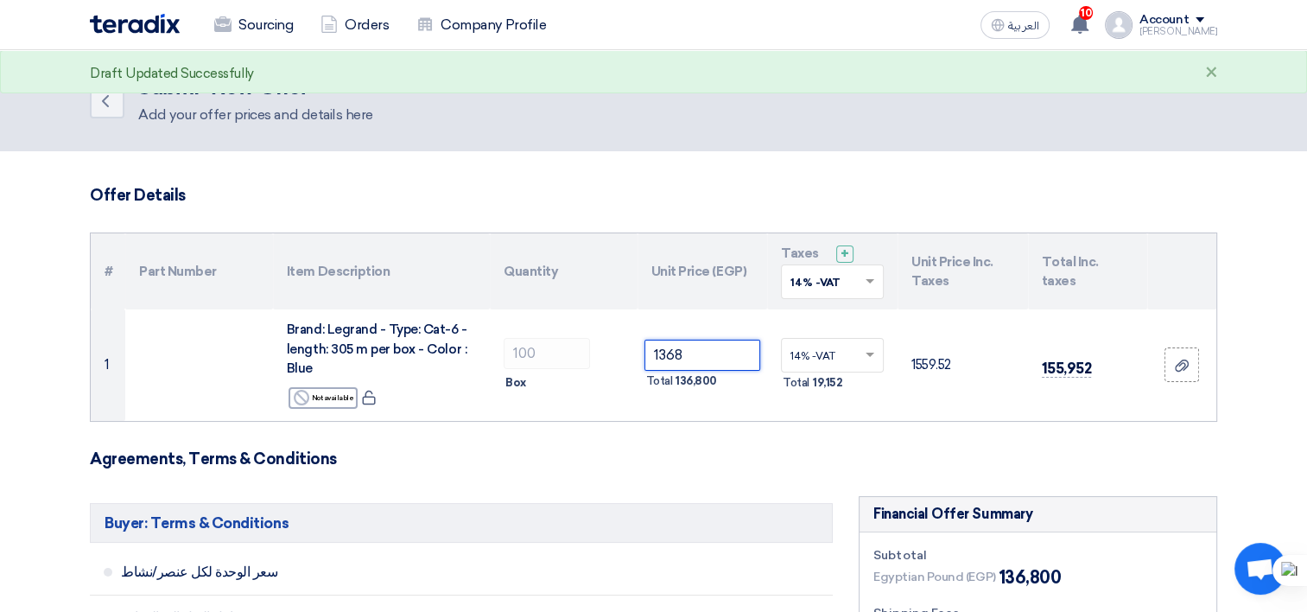
type input "1368"
click at [726, 503] on h5 "Buyer: Terms & Conditions" at bounding box center [461, 523] width 743 height 40
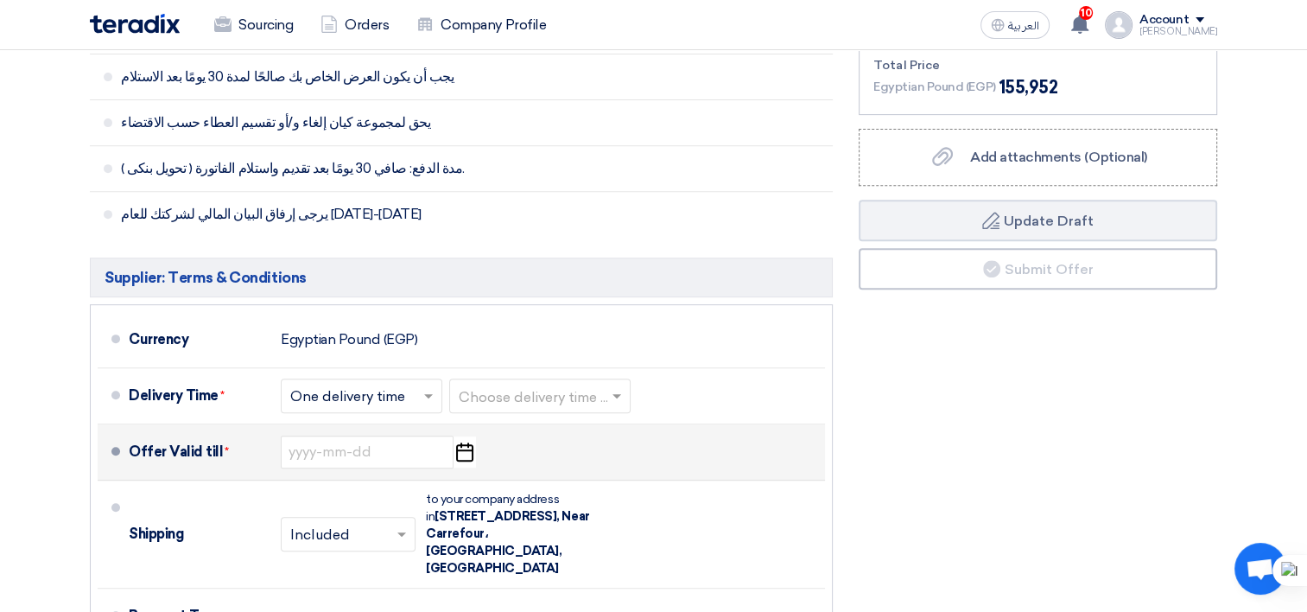
scroll to position [691, 0]
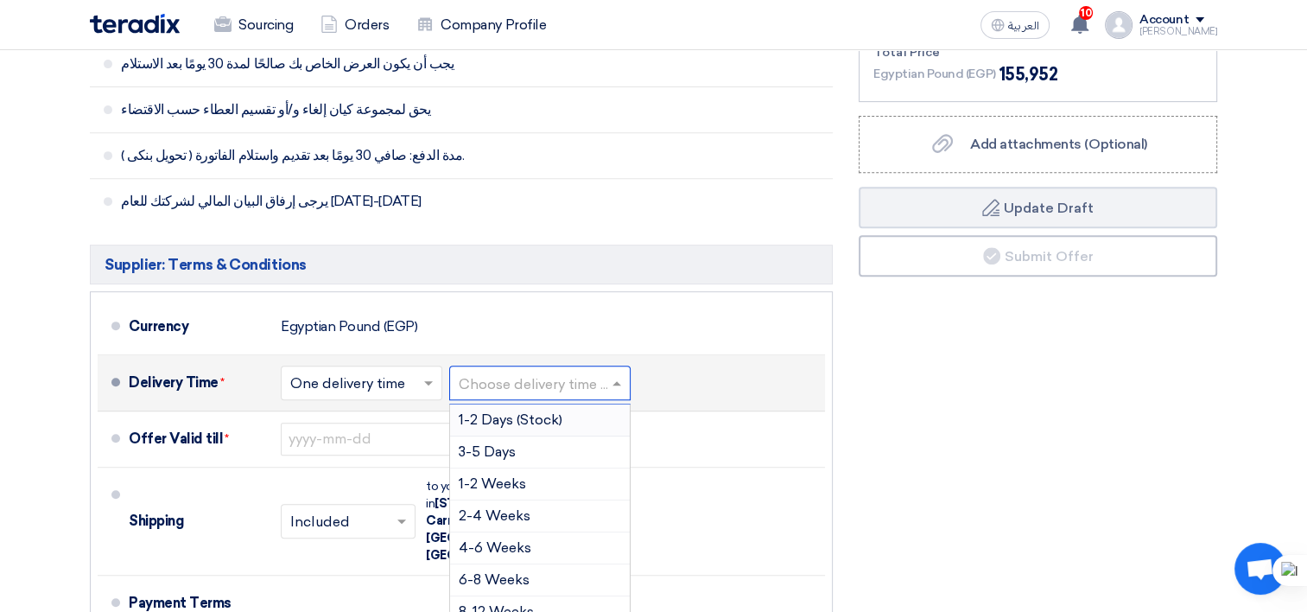
click at [622, 370] on div at bounding box center [540, 382] width 180 height 25
click at [538, 474] on div "1-2 Weeks" at bounding box center [540, 484] width 180 height 32
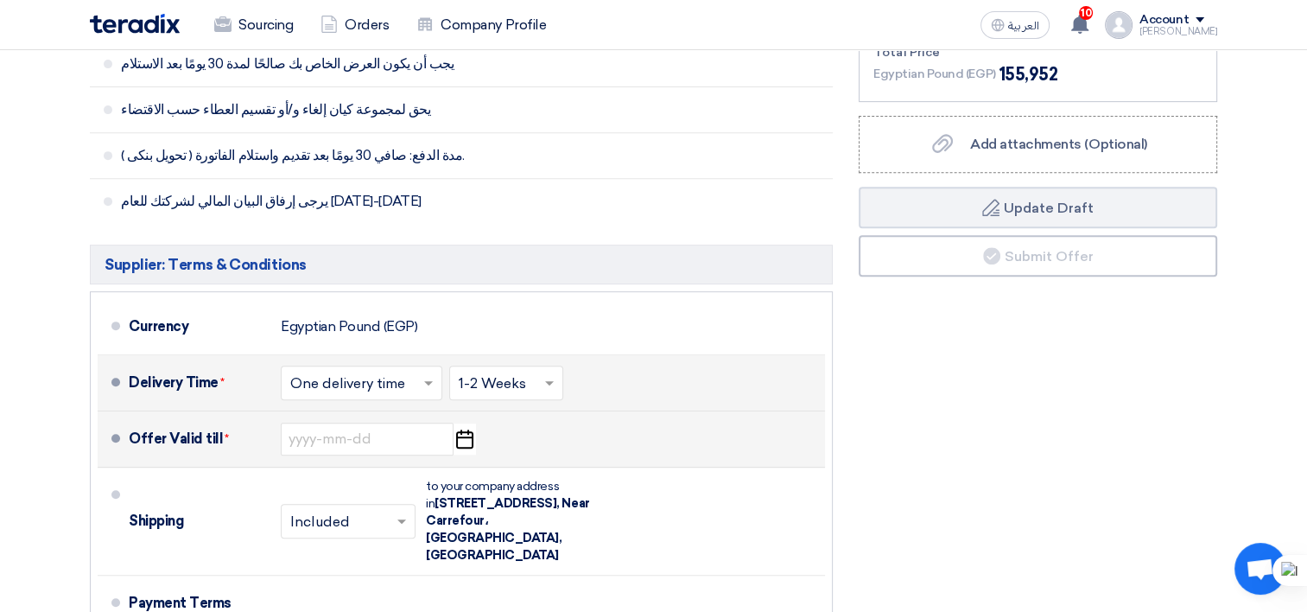
drag, startPoint x: 467, startPoint y: 436, endPoint x: 468, endPoint y: 446, distance: 10.5
click at [467, 436] on icon "Pick a date" at bounding box center [464, 438] width 23 height 31
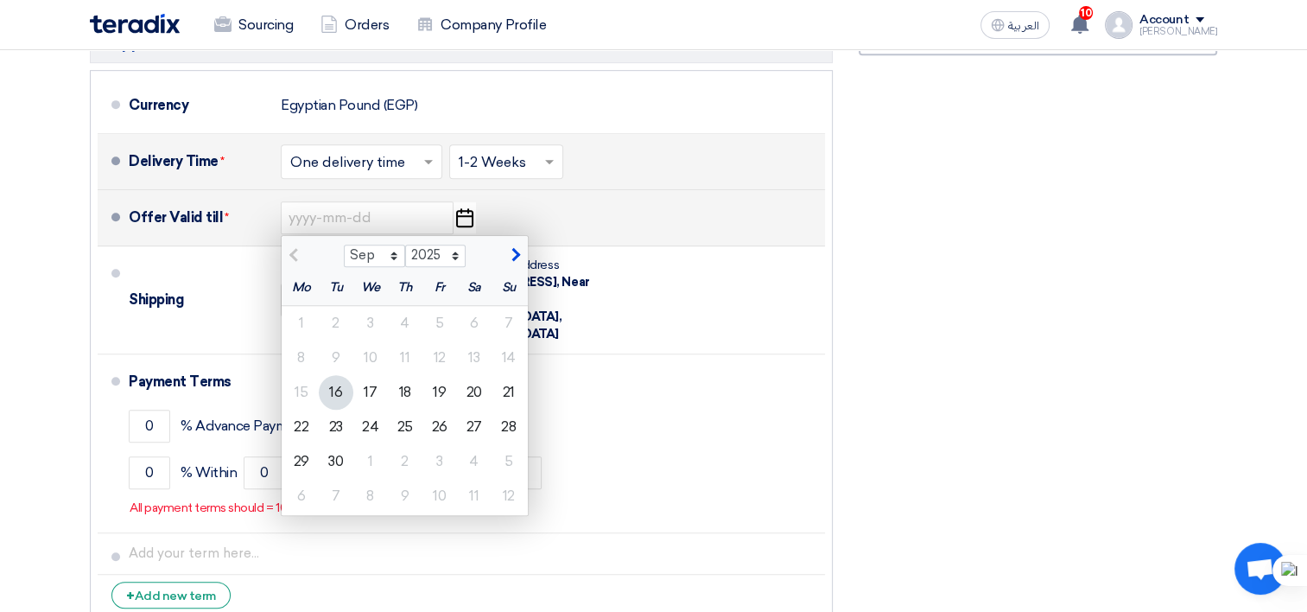
scroll to position [951, 0]
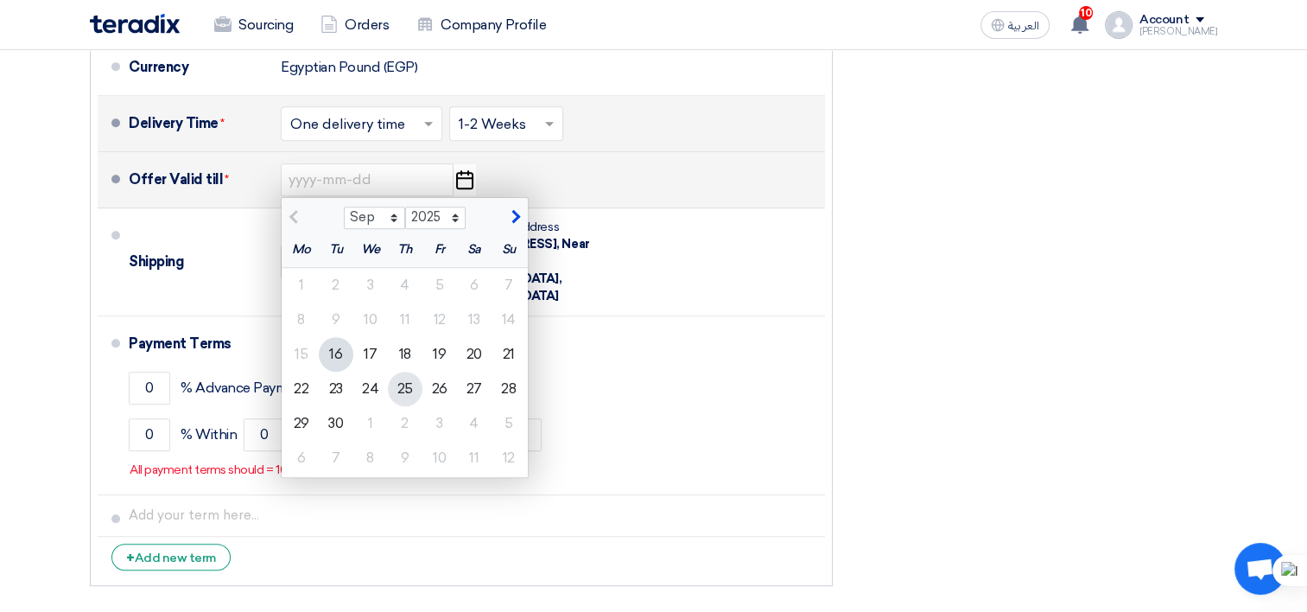
click at [400, 388] on div "25" at bounding box center [405, 389] width 35 height 35
type input "9/25/2025"
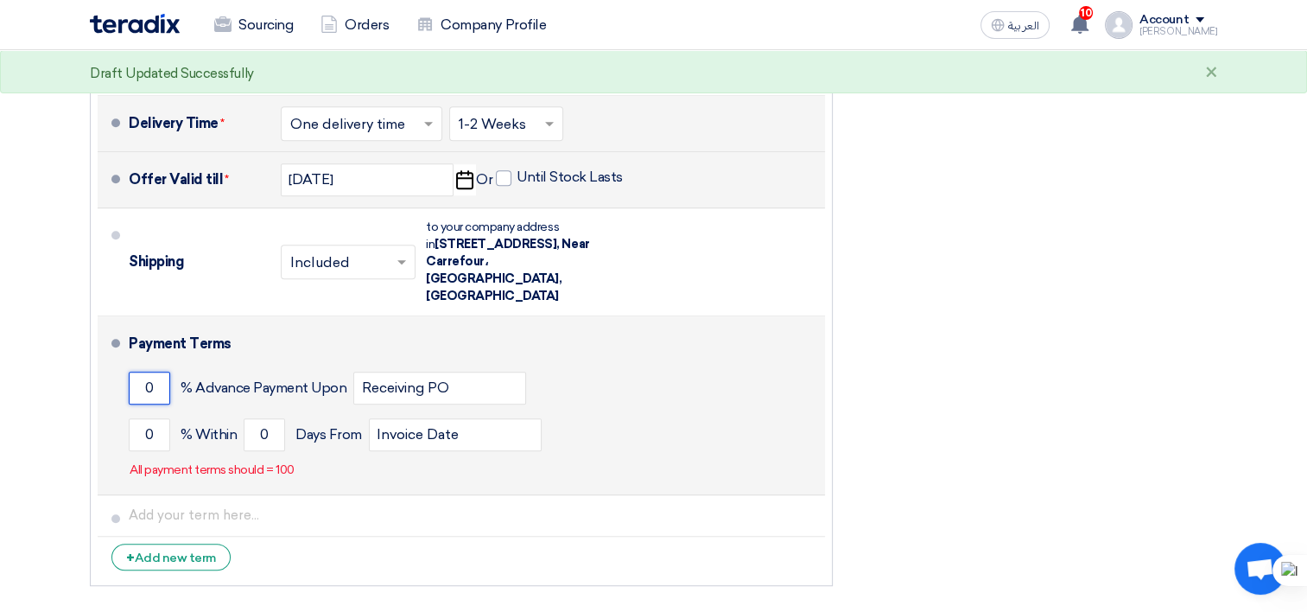
drag, startPoint x: 139, startPoint y: 369, endPoint x: 181, endPoint y: 394, distance: 49.2
click at [139, 372] on input "0" at bounding box center [149, 388] width 41 height 33
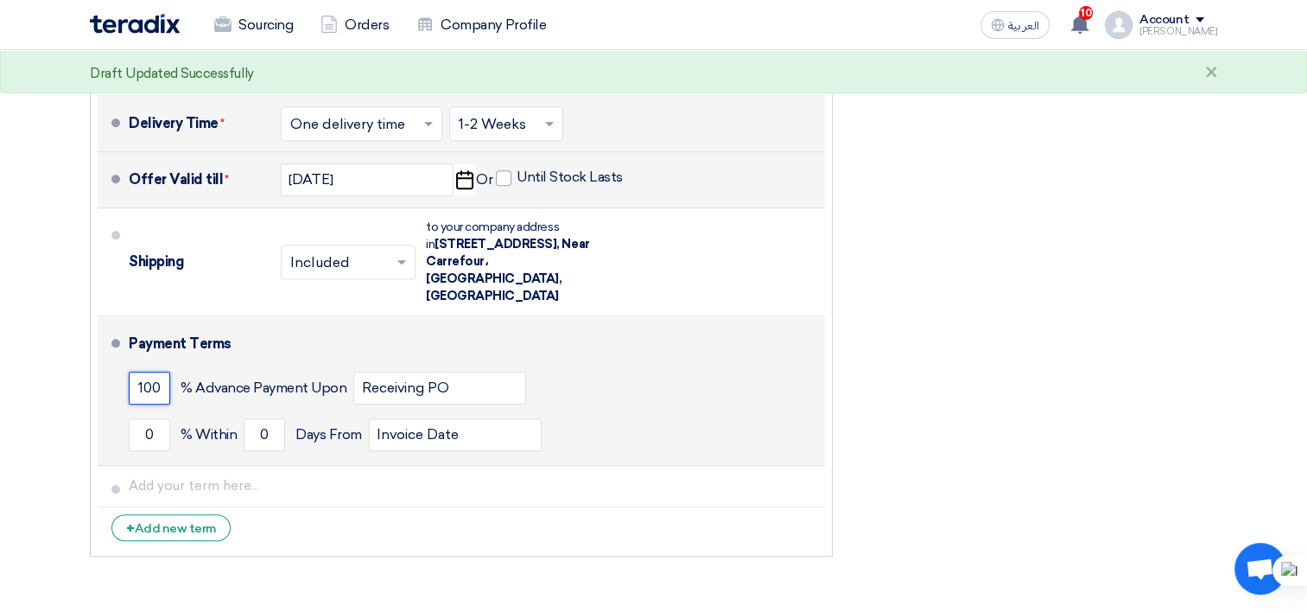
type input "100"
click at [573, 380] on div "100 % Advance Payment Upon Receiving PO" at bounding box center [474, 388] width 690 height 47
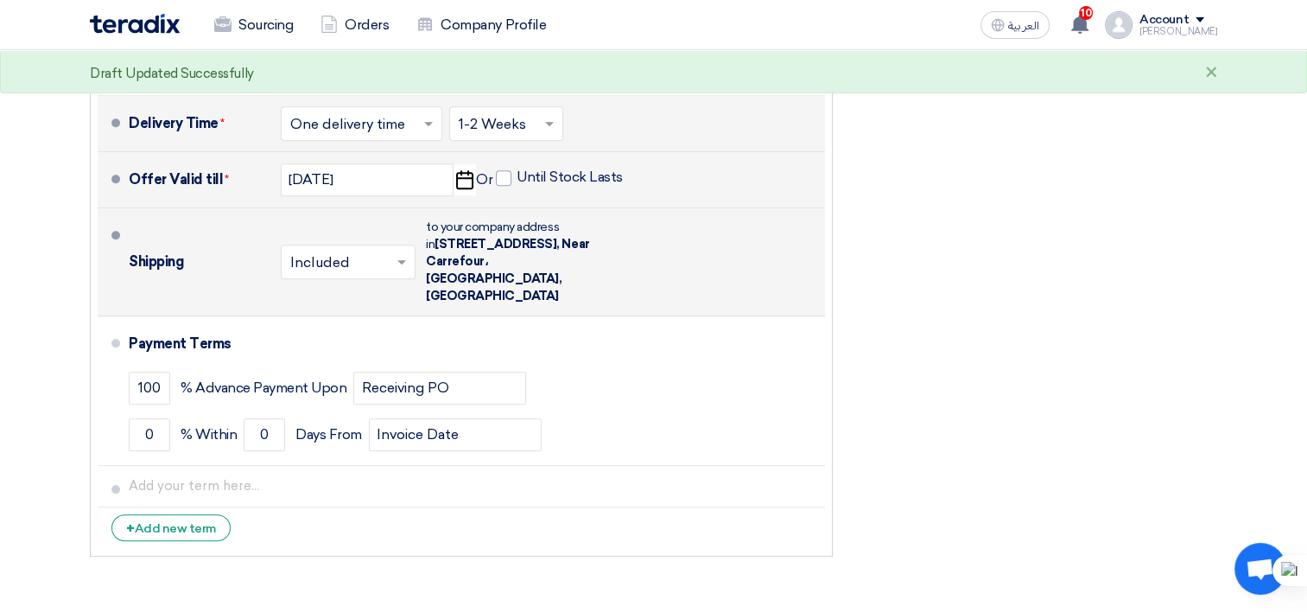
drag, startPoint x: 394, startPoint y: 251, endPoint x: 392, endPoint y: 264, distance: 13.1
click at [394, 253] on span at bounding box center [404, 261] width 22 height 17
click at [349, 322] on span "Not Included" at bounding box center [334, 330] width 89 height 16
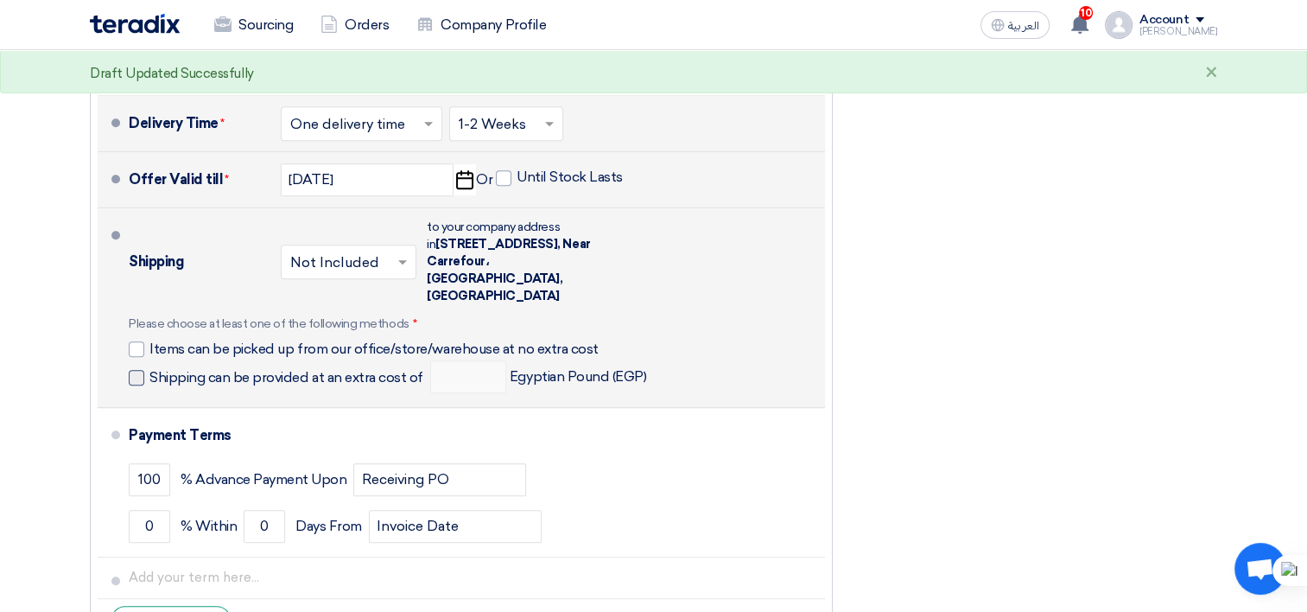
click at [137, 370] on span at bounding box center [137, 378] width 16 height 16
click at [149, 368] on input "Shipping can be provided at an extra cost of" at bounding box center [287, 384] width 277 height 33
checkbox input "true"
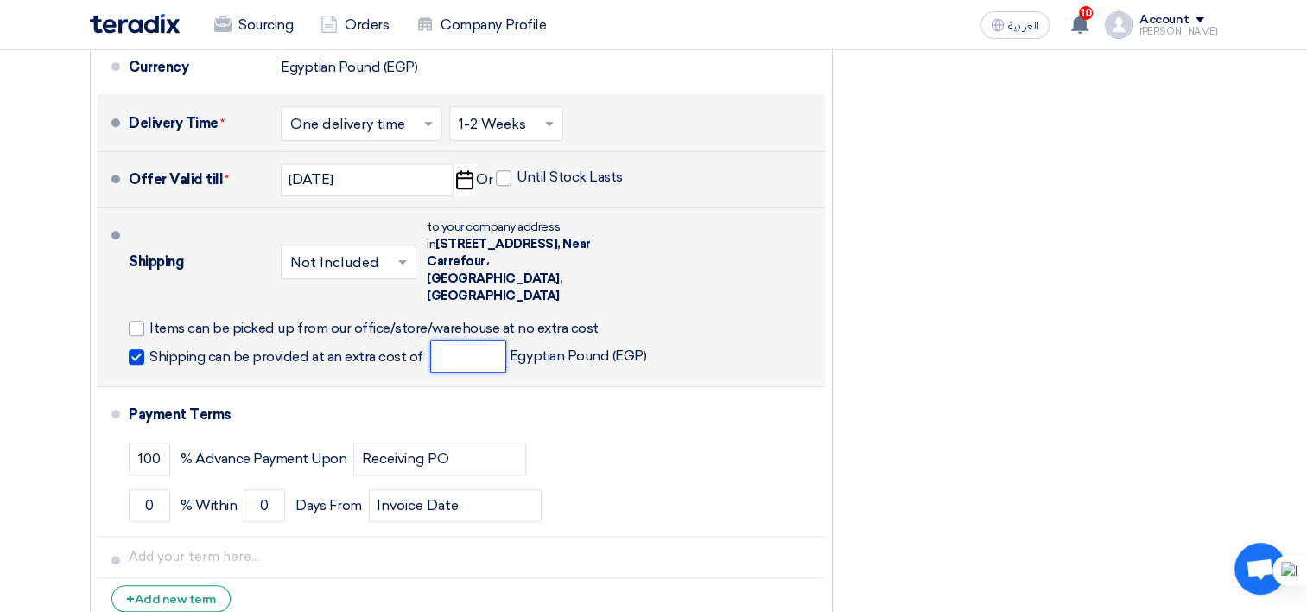
drag, startPoint x: 461, startPoint y: 338, endPoint x: 480, endPoint y: 340, distance: 19.2
click at [461, 340] on input "number" at bounding box center [468, 356] width 76 height 33
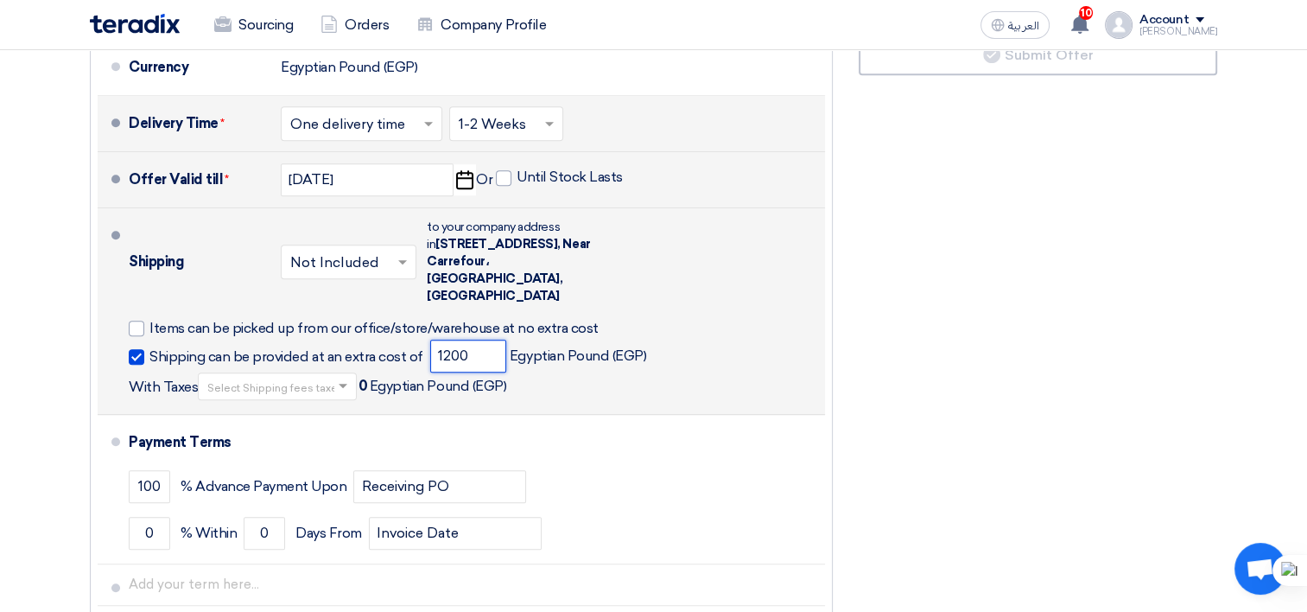
type input "1200"
click at [283, 375] on input "text" at bounding box center [278, 387] width 142 height 25
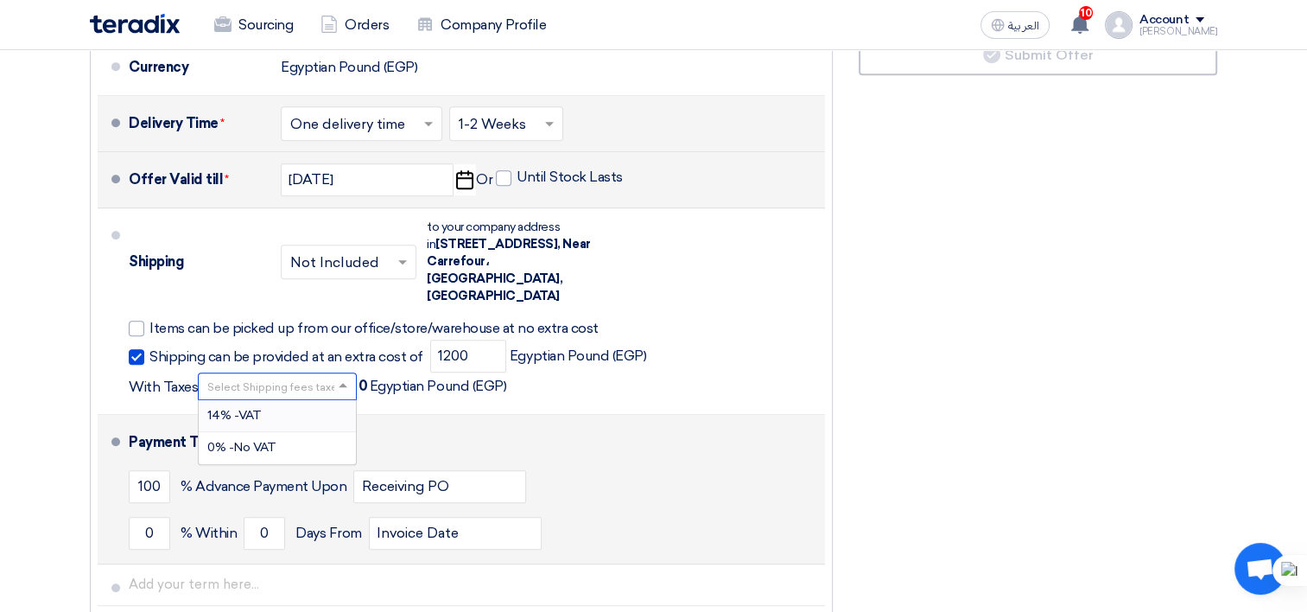
click at [273, 400] on div "14% -VAT" at bounding box center [277, 416] width 157 height 32
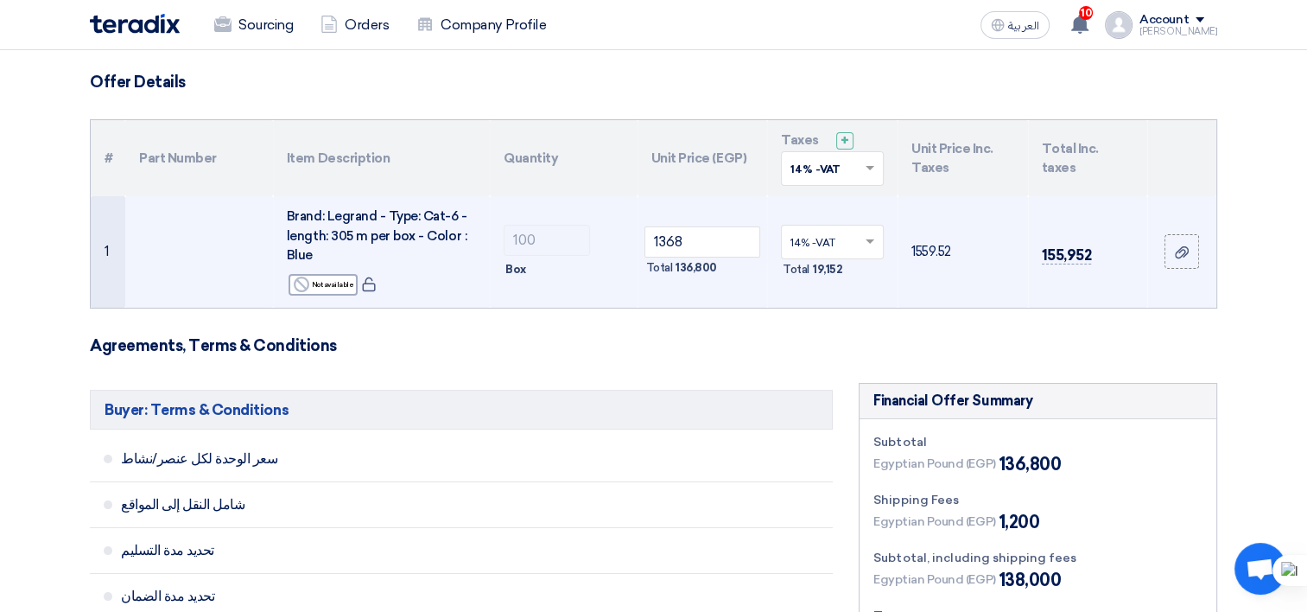
scroll to position [86, 0]
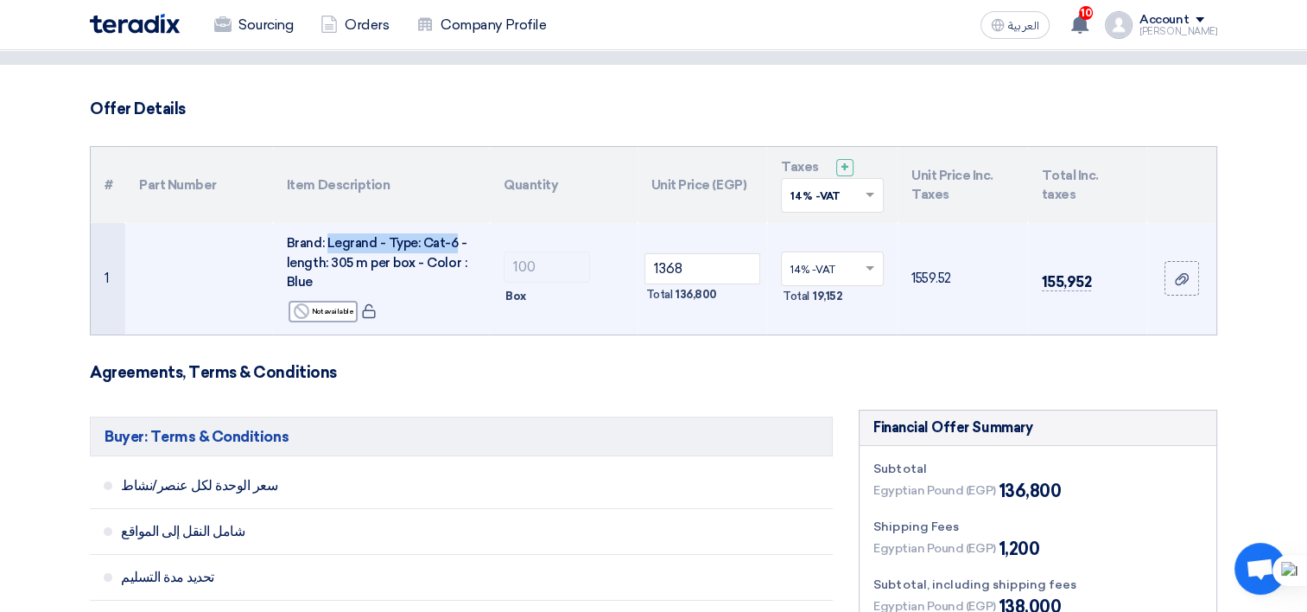
drag, startPoint x: 326, startPoint y: 239, endPoint x: 450, endPoint y: 238, distance: 124.4
click at [450, 238] on span "Brand: Legrand - Type: Cat-6 - length: 305 m per box - Color : Blue" at bounding box center [377, 262] width 181 height 54
copy span "Legrand - Type: Cat-6"
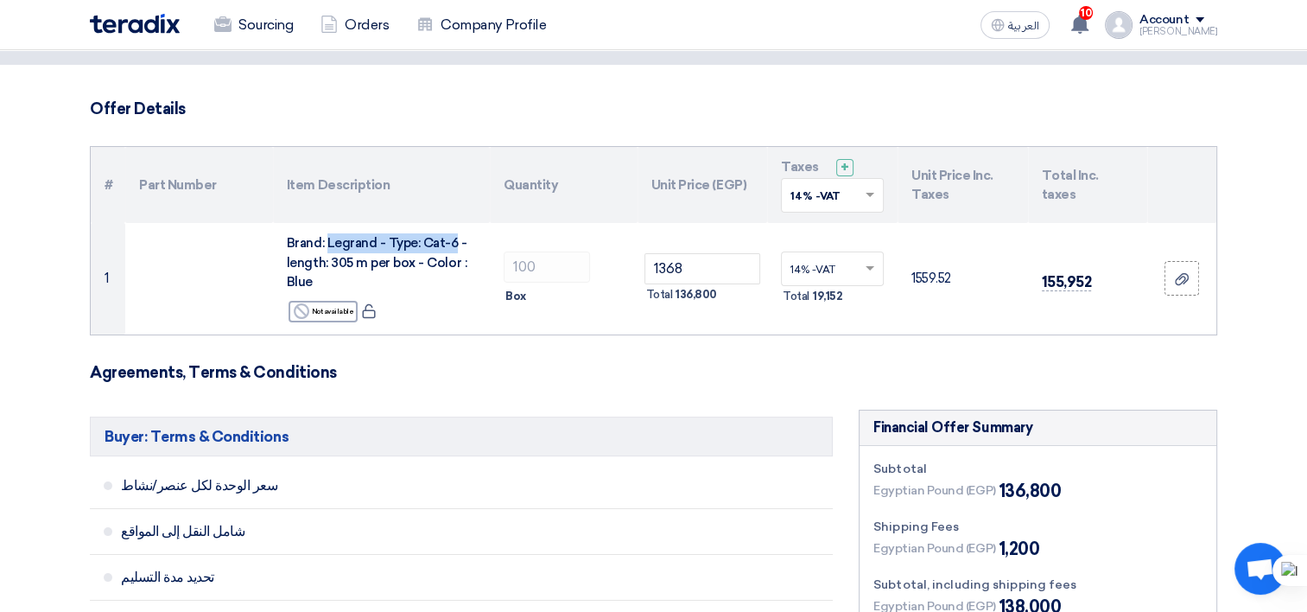
drag, startPoint x: 633, startPoint y: 425, endPoint x: 634, endPoint y: 434, distance: 8.8
click at [633, 425] on h5 "Buyer: Terms & Conditions" at bounding box center [461, 437] width 743 height 40
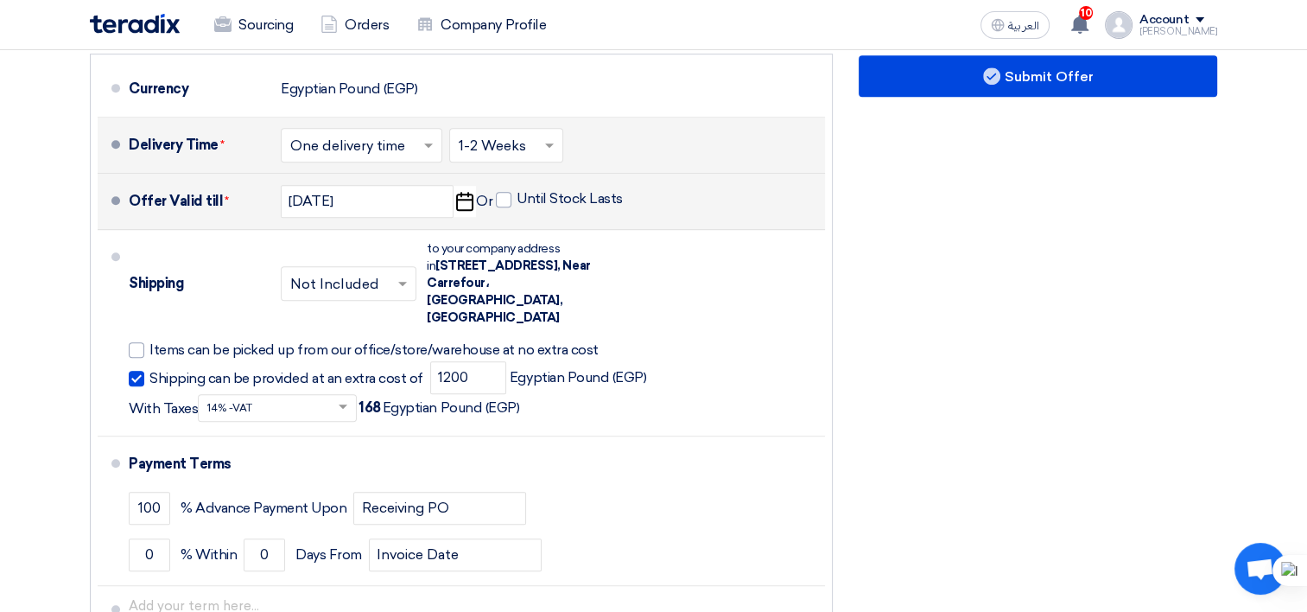
scroll to position [951, 0]
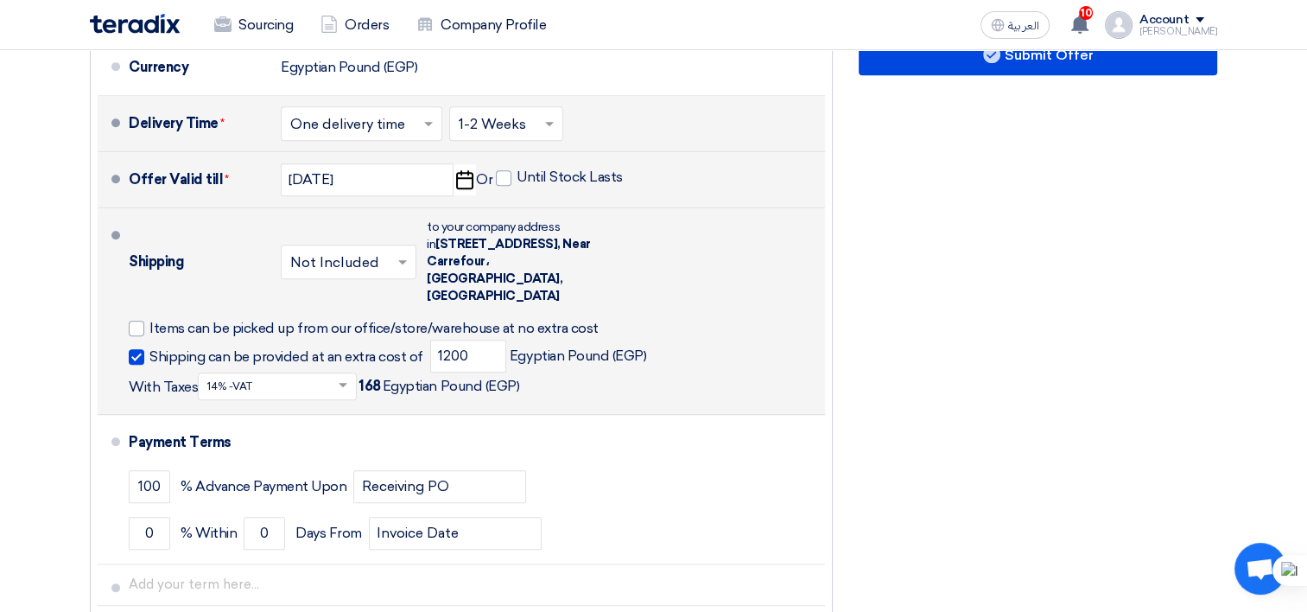
click at [134, 349] on span at bounding box center [137, 357] width 16 height 16
click at [149, 347] on input "Shipping can be provided at an extra cost of" at bounding box center [287, 363] width 277 height 33
checkbox input "false"
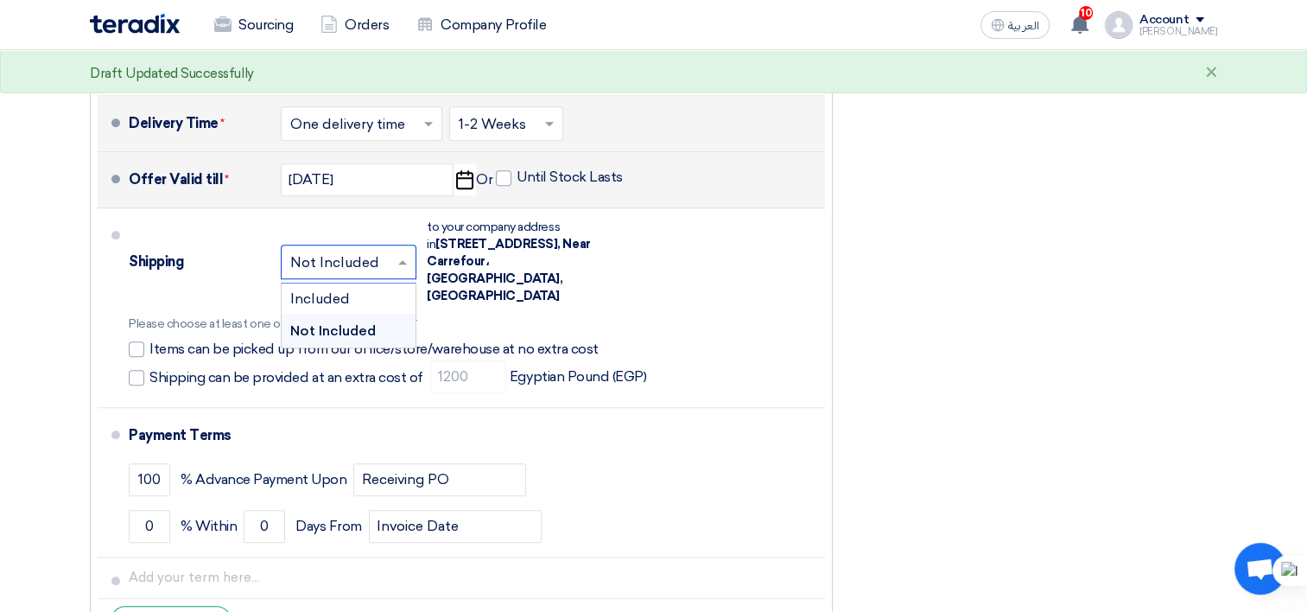
click at [394, 259] on input "text" at bounding box center [349, 263] width 118 height 25
click at [387, 283] on div "Included" at bounding box center [349, 299] width 134 height 32
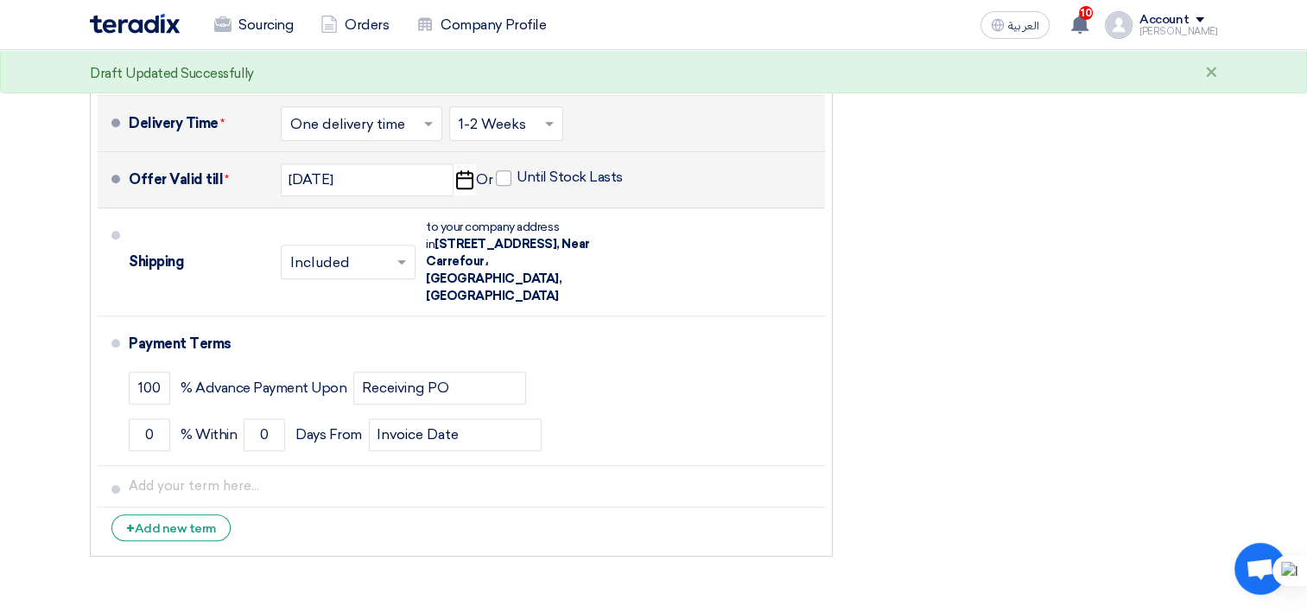
click at [394, 256] on span at bounding box center [404, 261] width 22 height 17
click at [387, 315] on div "Not Included" at bounding box center [348, 330] width 133 height 31
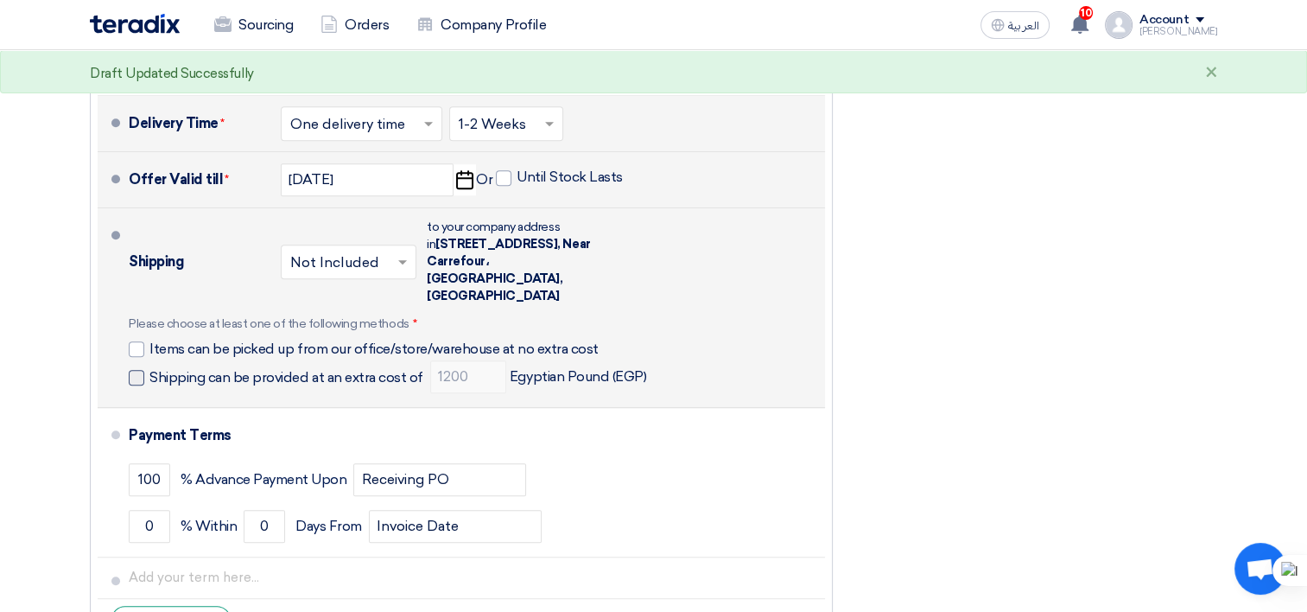
click at [138, 370] on span at bounding box center [137, 378] width 16 height 16
click at [149, 368] on input "Shipping can be provided at an extra cost of" at bounding box center [287, 384] width 277 height 33
checkbox input "true"
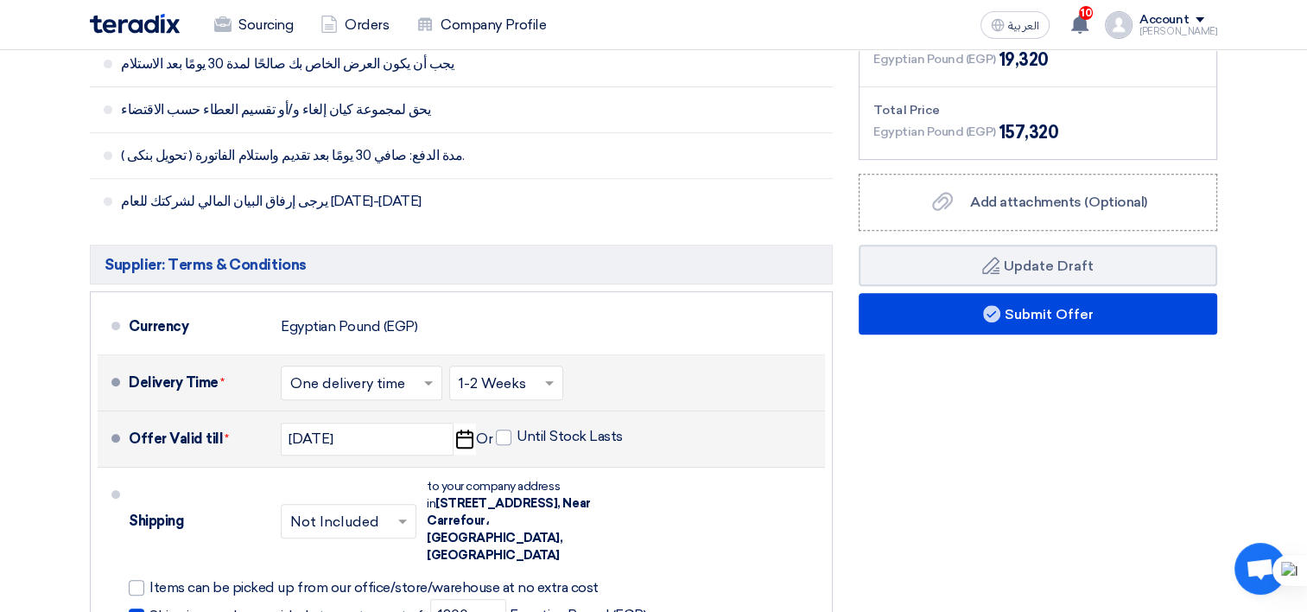
scroll to position [778, 0]
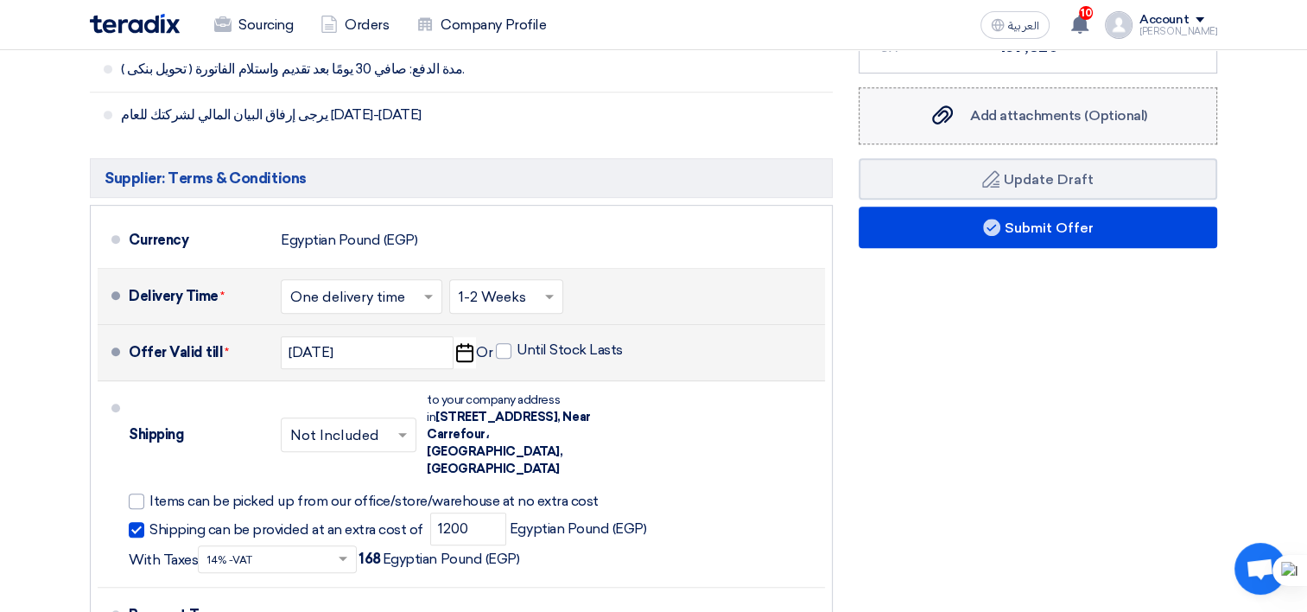
click at [993, 105] on div "Add attachments (Optional) Add attachments (Optional)" at bounding box center [1038, 115] width 218 height 21
click at [0, 0] on input "Add attachments (Optional) Add attachments (Optional)" at bounding box center [0, 0] width 0 height 0
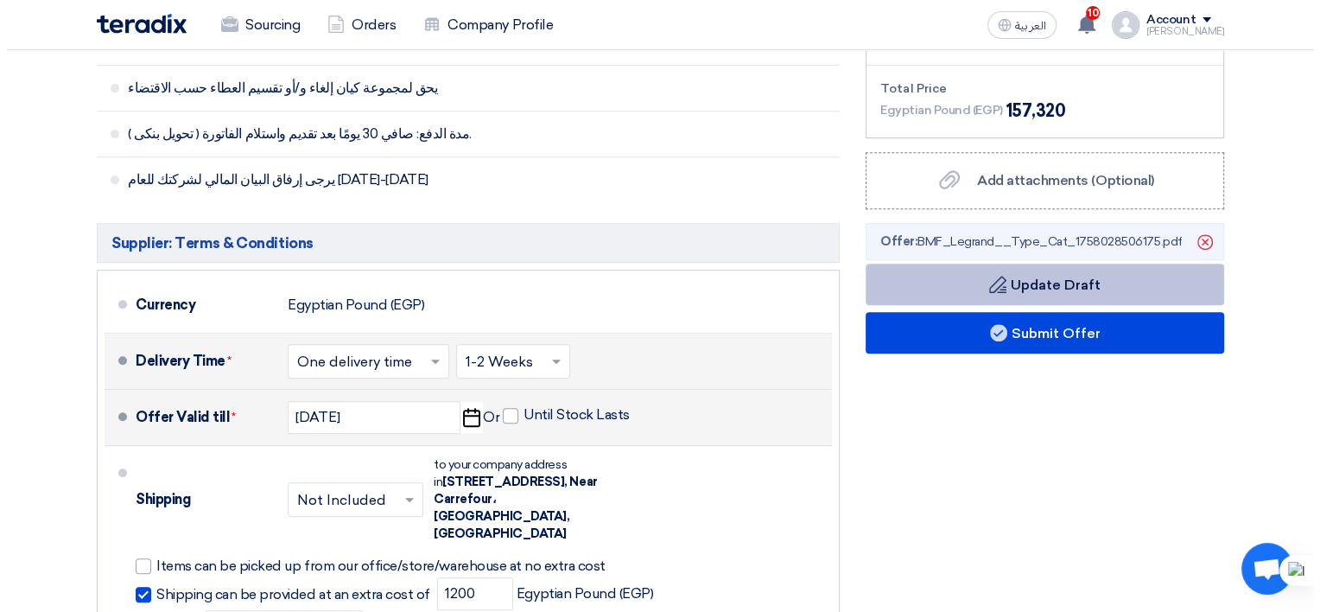
scroll to position [691, 0]
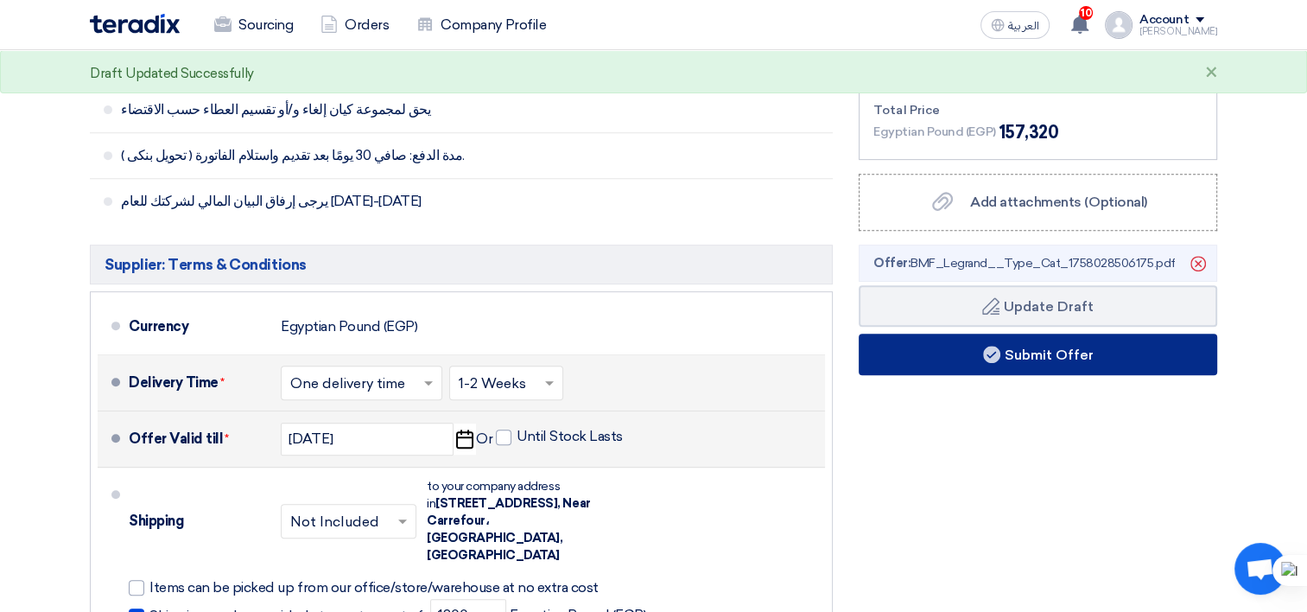
click at [1058, 363] on button "Submit Offer" at bounding box center [1038, 354] width 359 height 41
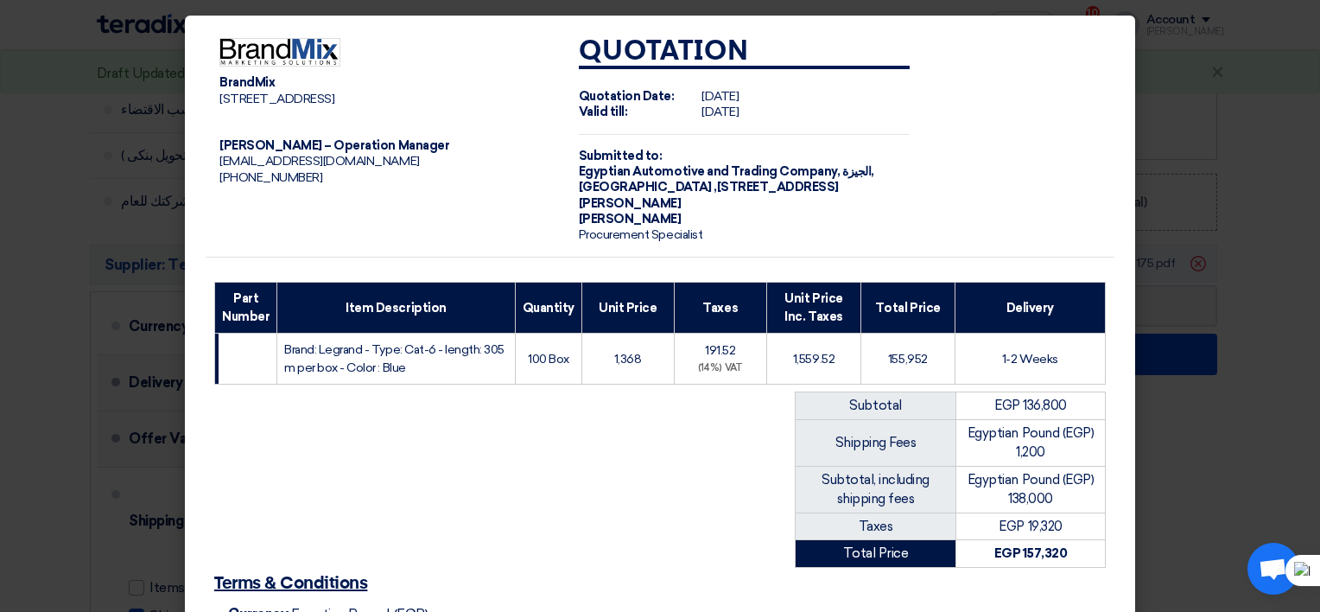
scroll to position [266, 0]
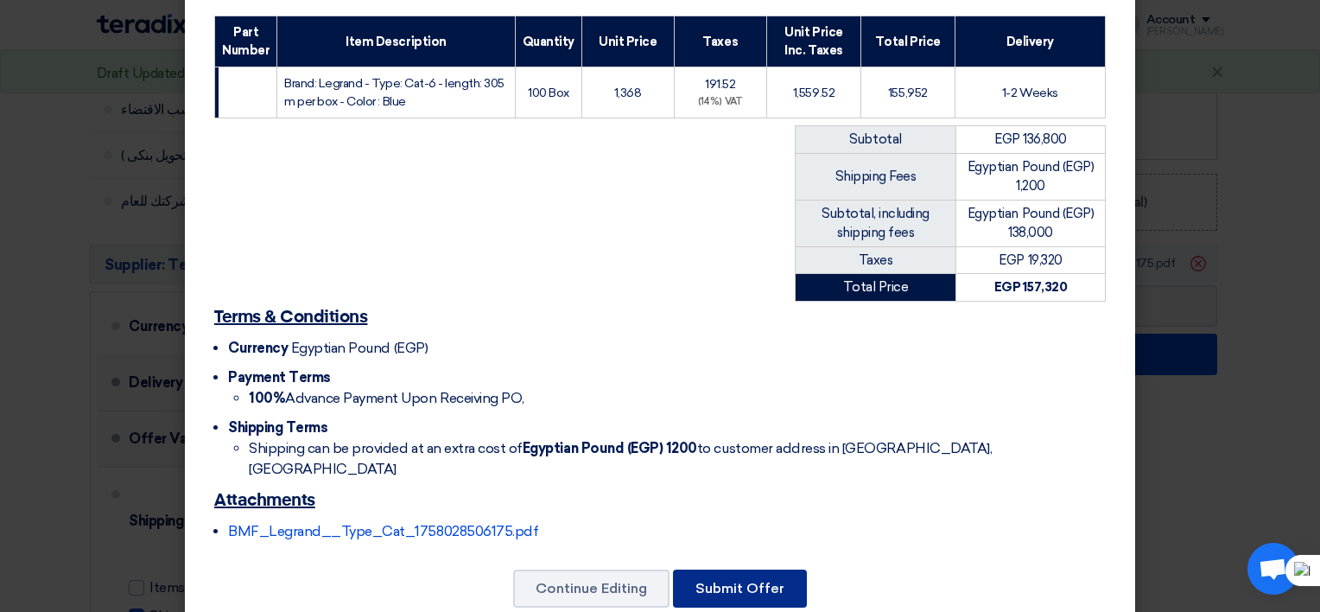
click at [733, 569] on button "Submit Offer" at bounding box center [740, 588] width 134 height 38
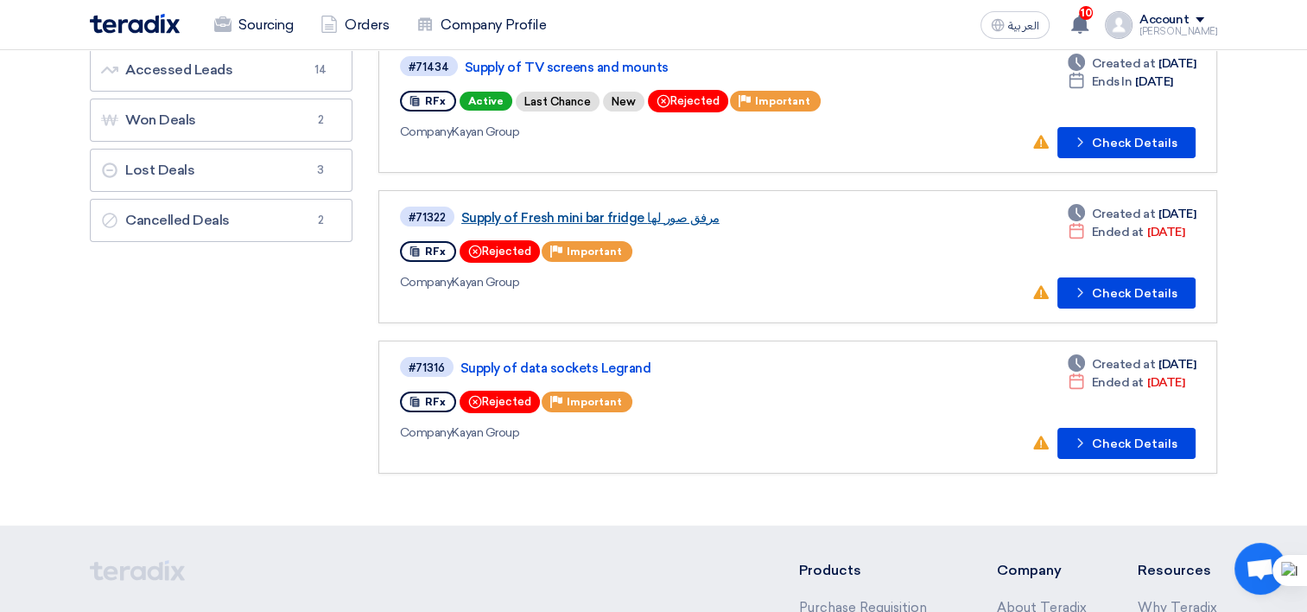
scroll to position [86, 0]
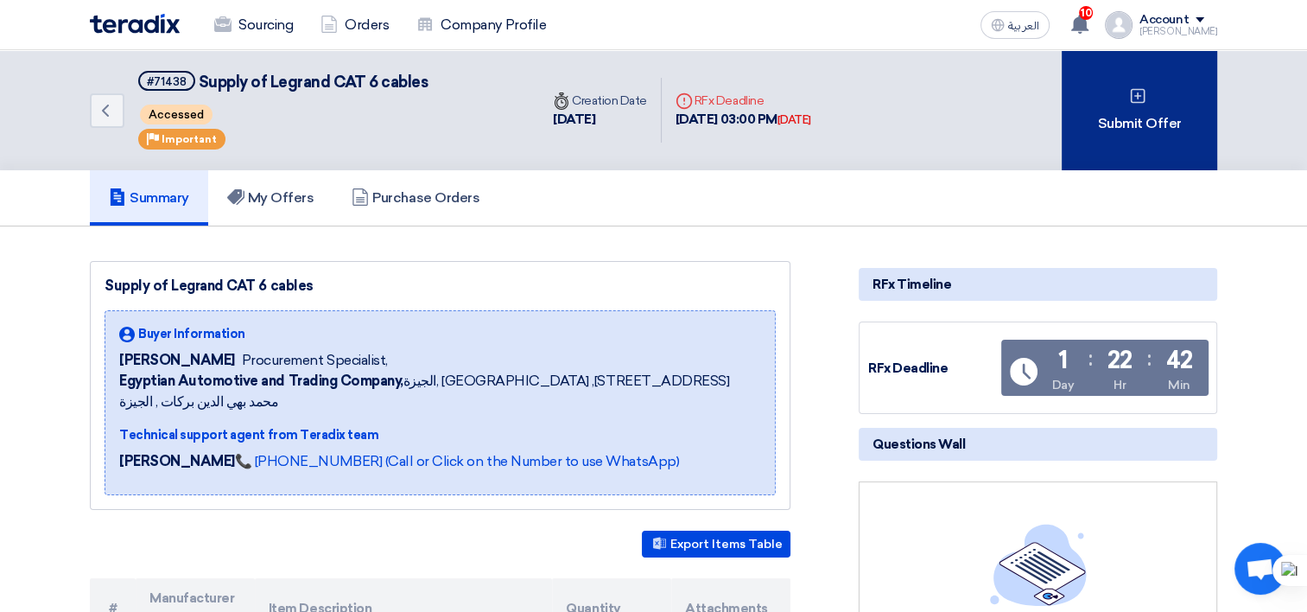
click at [1130, 115] on div "Submit Offer" at bounding box center [1140, 110] width 156 height 120
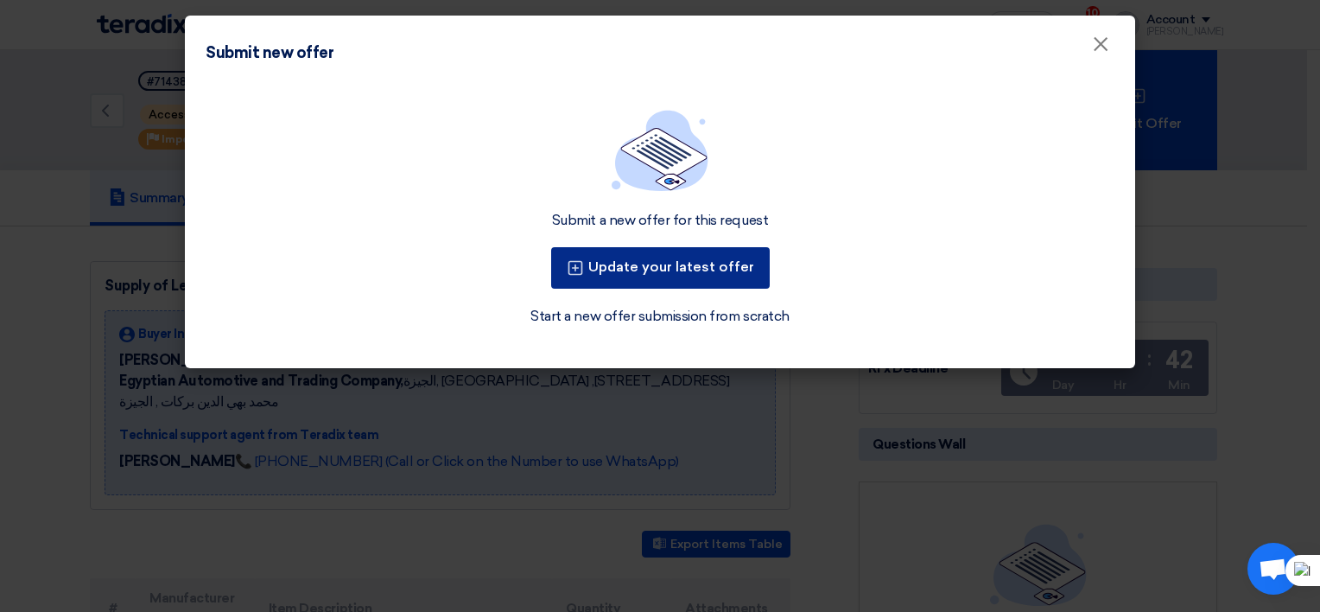
click at [605, 273] on button "Update your latest offer" at bounding box center [660, 267] width 219 height 41
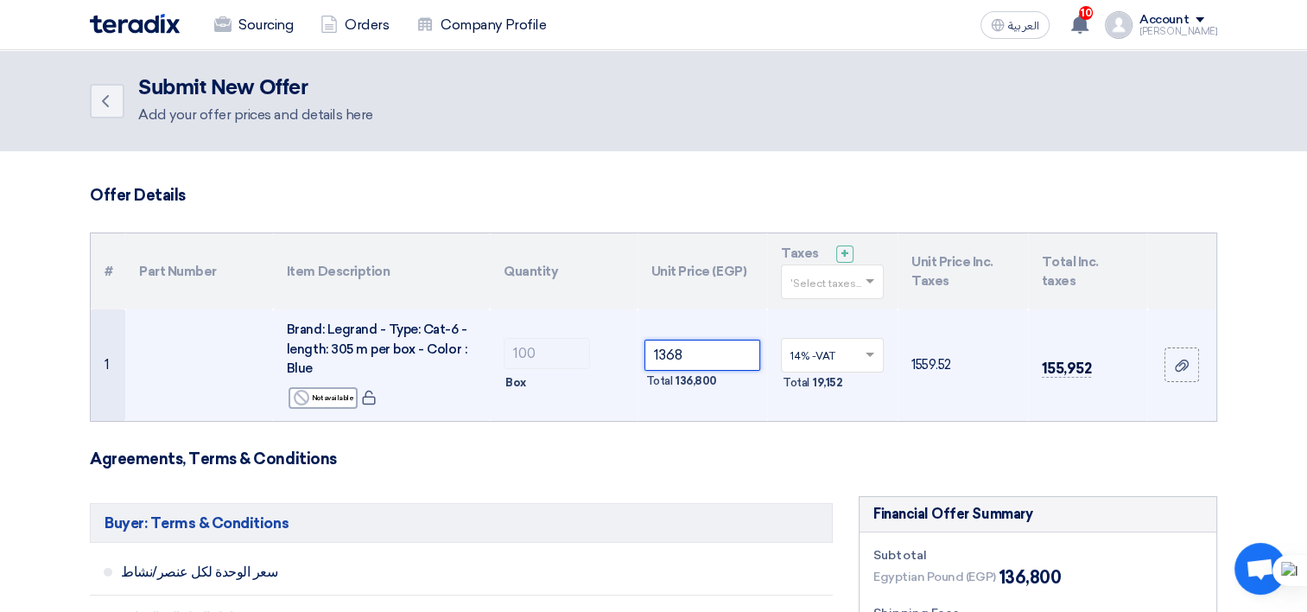
click at [678, 354] on input "1368" at bounding box center [703, 355] width 117 height 31
type input "9981"
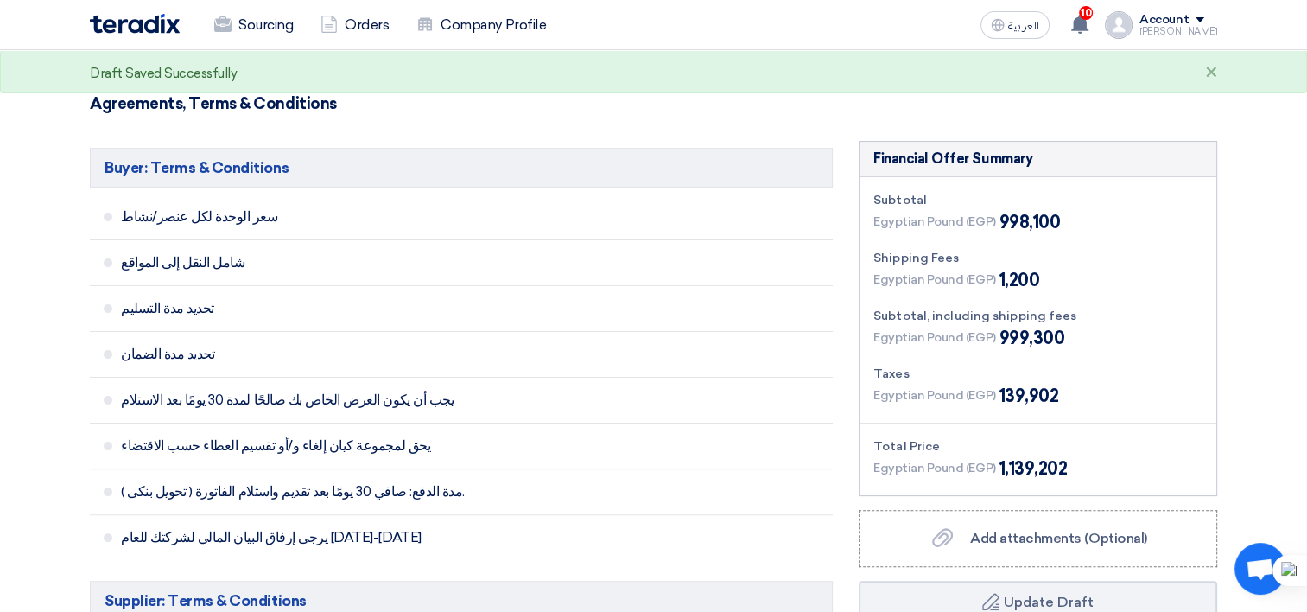
scroll to position [518, 0]
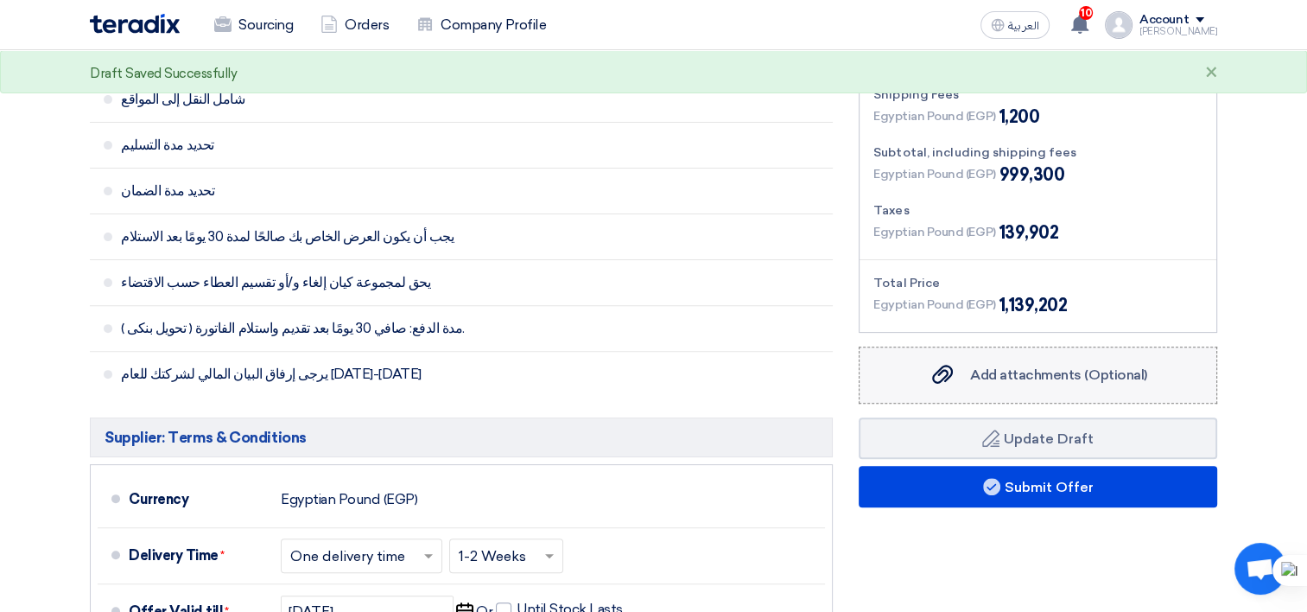
click at [964, 379] on div "Add attachments (Optional) Add attachments (Optional)" at bounding box center [1038, 375] width 218 height 21
click at [0, 0] on input "Add attachments (Optional) Add attachments (Optional)" at bounding box center [0, 0] width 0 height 0
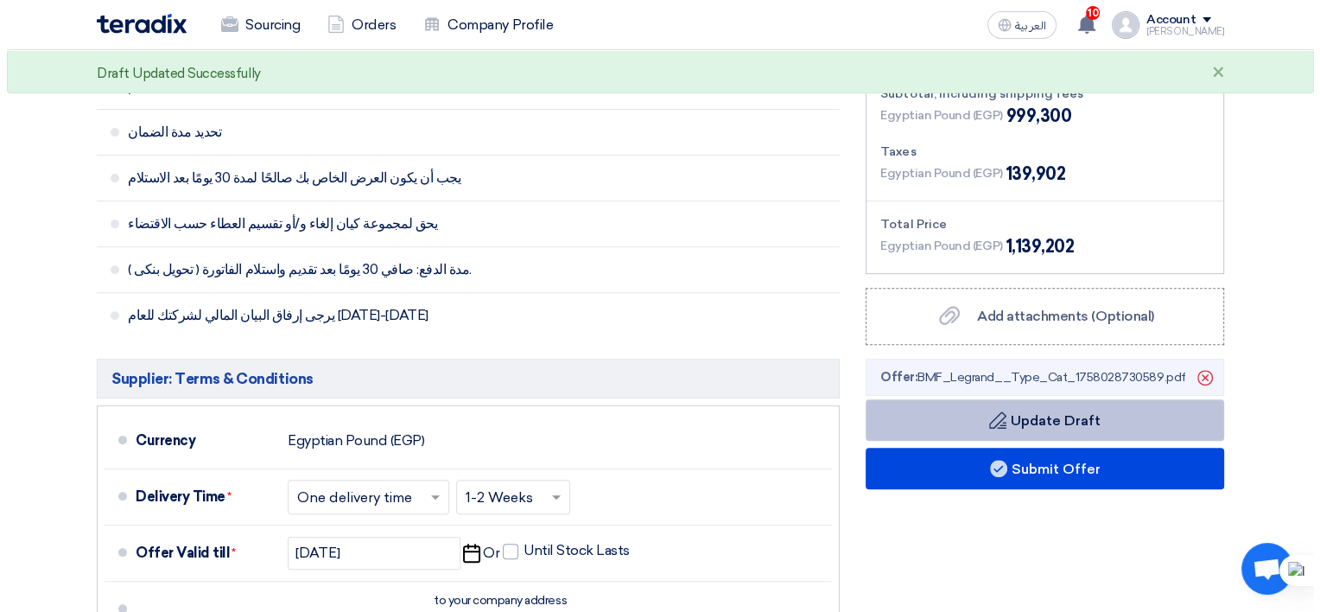
scroll to position [605, 0]
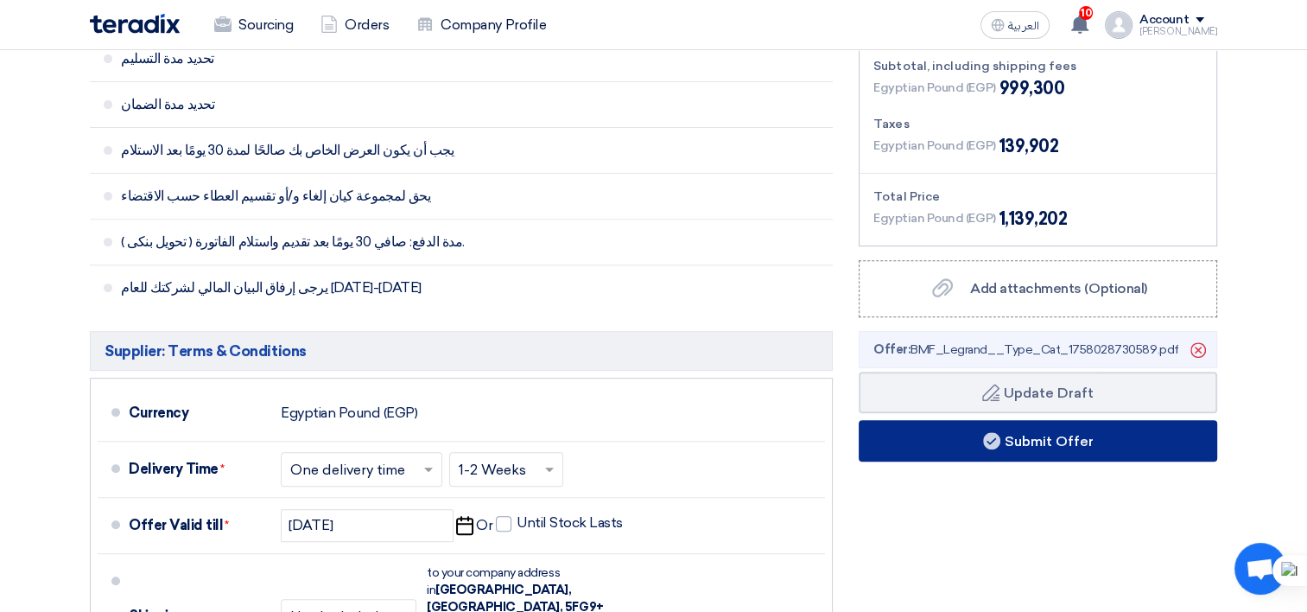
click at [1045, 454] on button "Submit Offer" at bounding box center [1038, 440] width 359 height 41
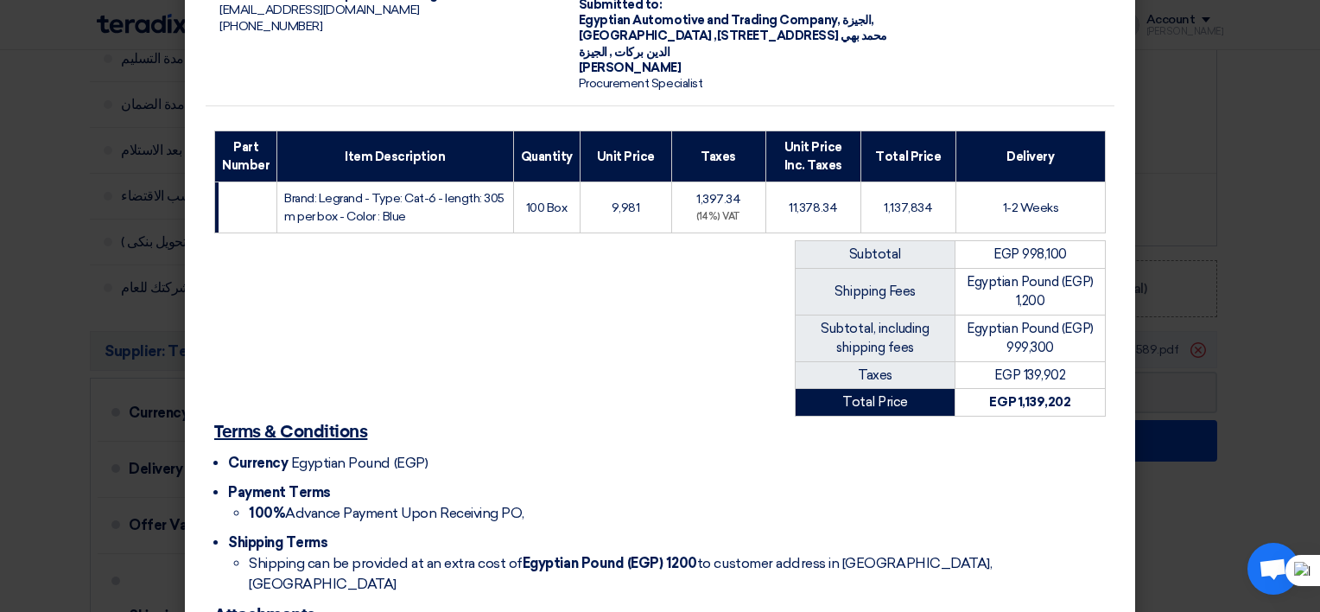
scroll to position [266, 0]
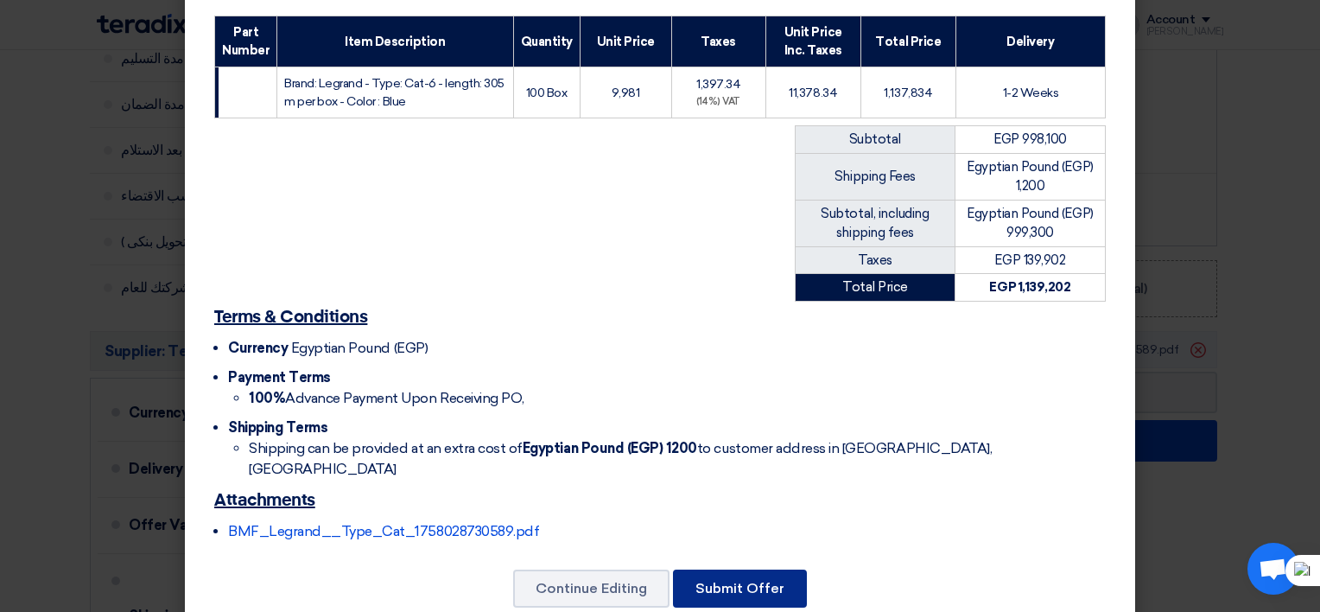
click at [735, 569] on button "Submit Offer" at bounding box center [740, 588] width 134 height 38
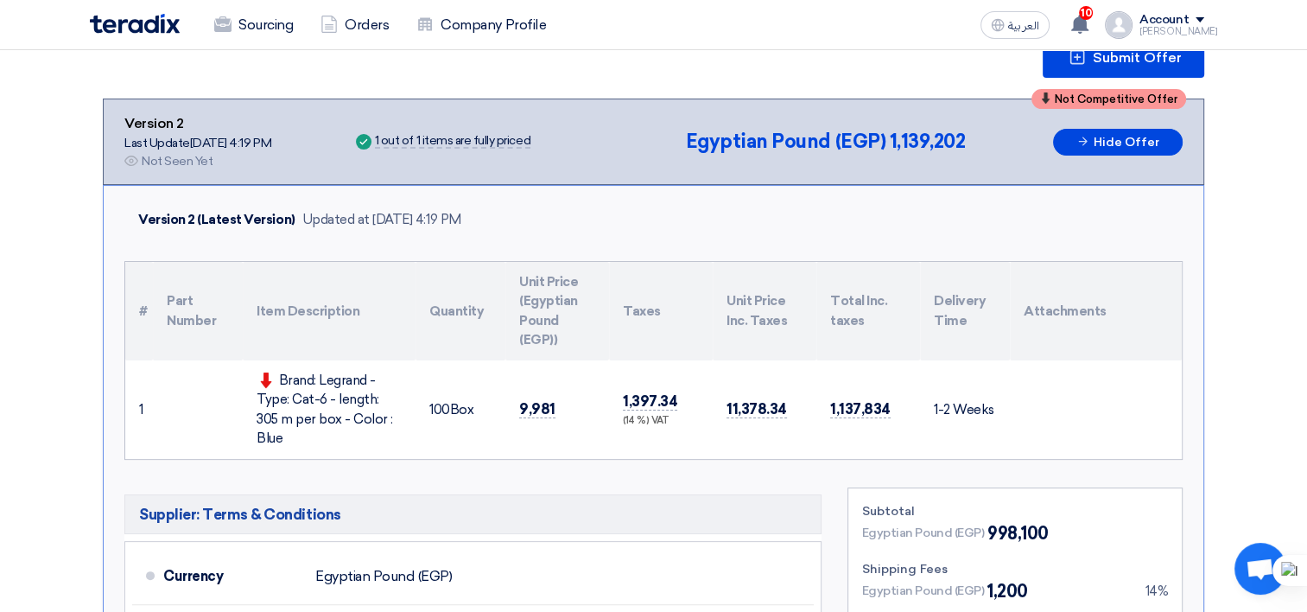
scroll to position [284, 0]
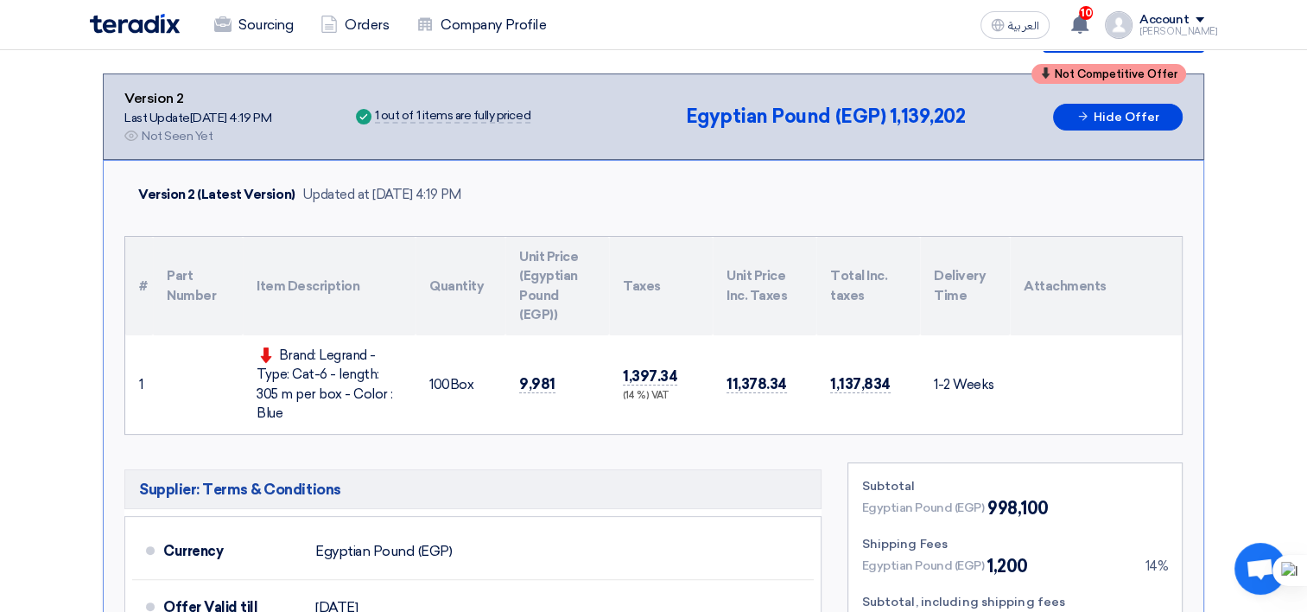
click at [673, 404] on td "1,397.34 (14 %) VAT" at bounding box center [661, 384] width 104 height 99
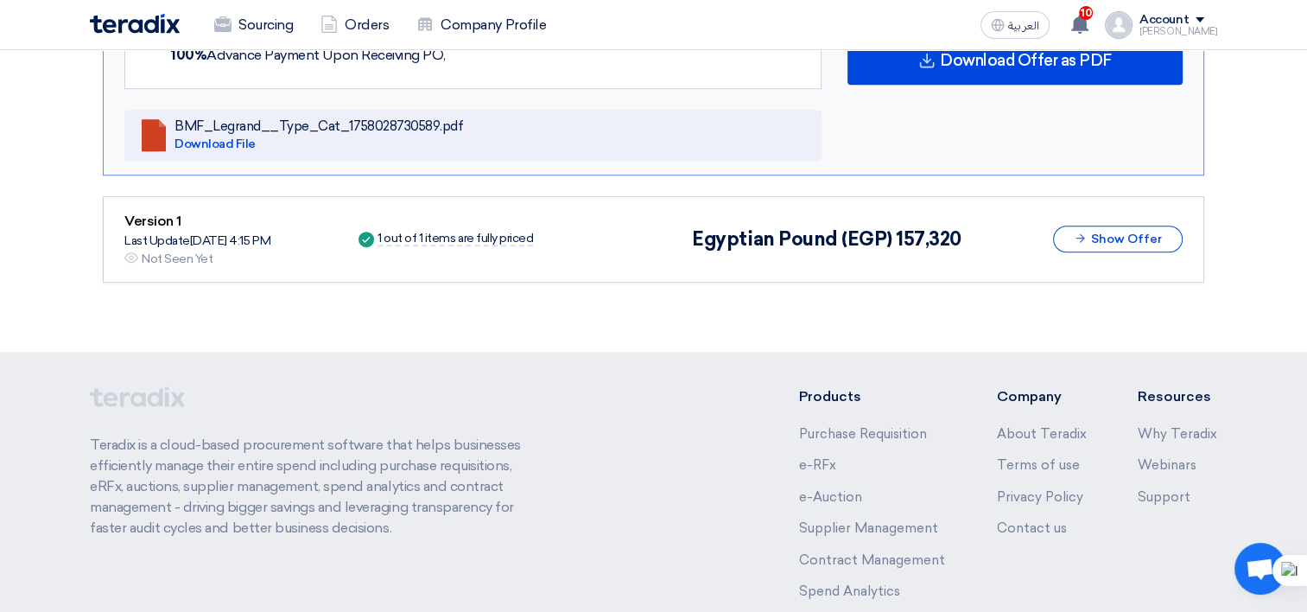
scroll to position [1062, 0]
